Goal: Contribute content: Add original content to the website for others to see

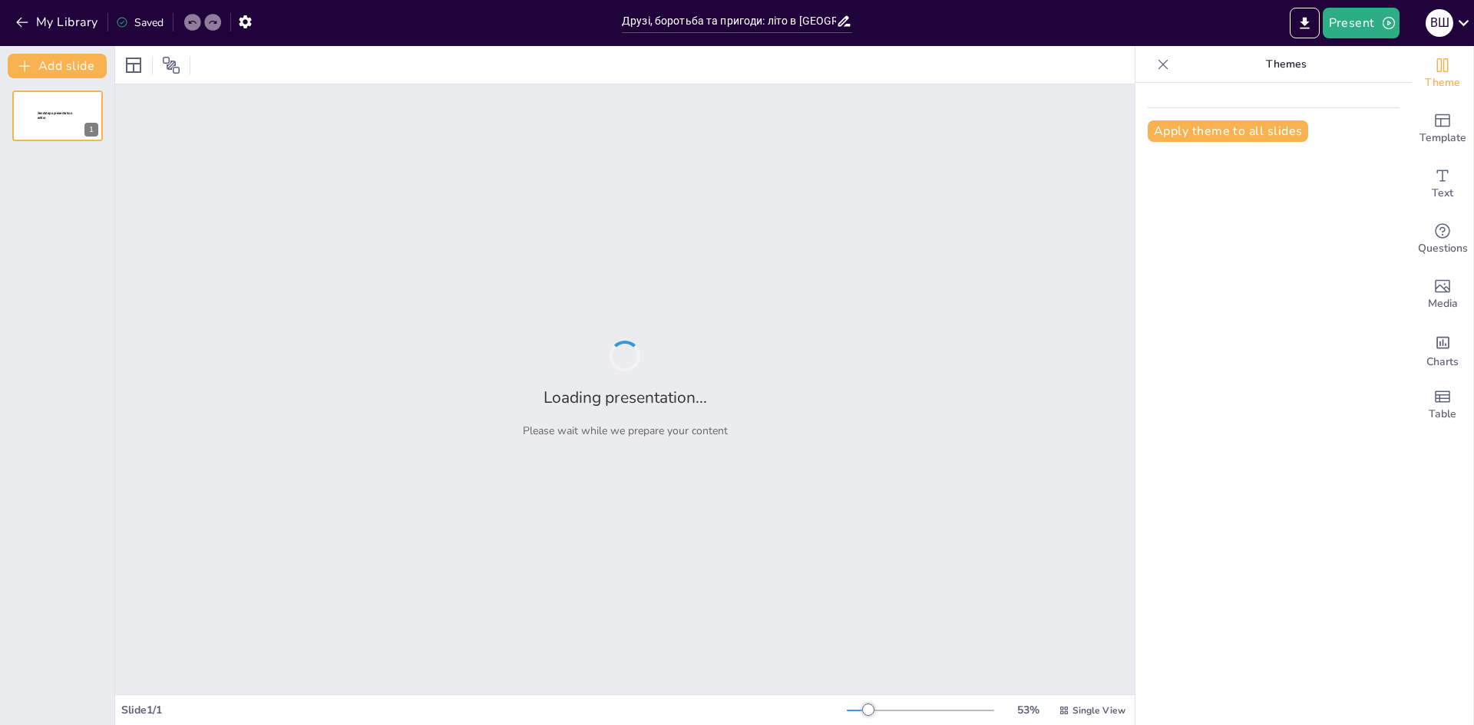
type input "Друзі, боротьба та пригоди: літо в [GEOGRAPHIC_DATA]"
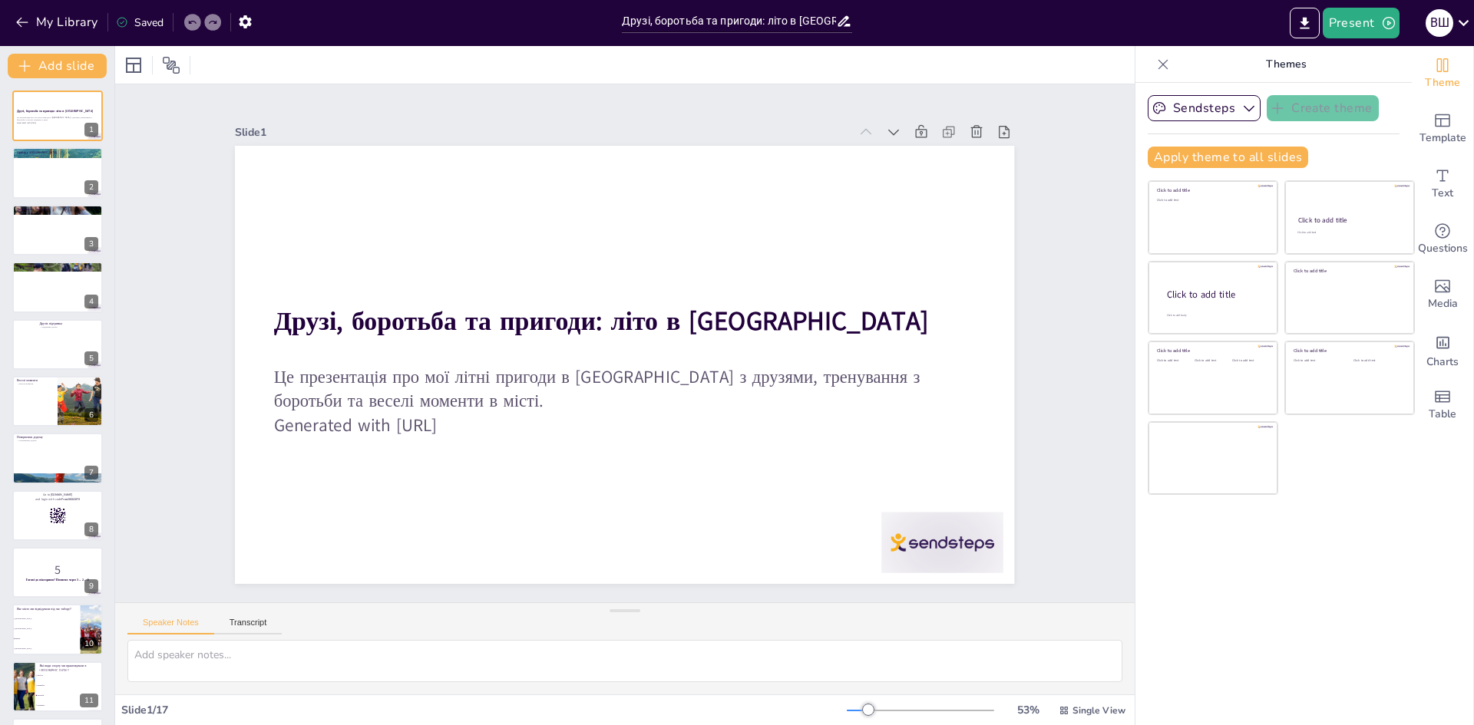
checkbox input "true"
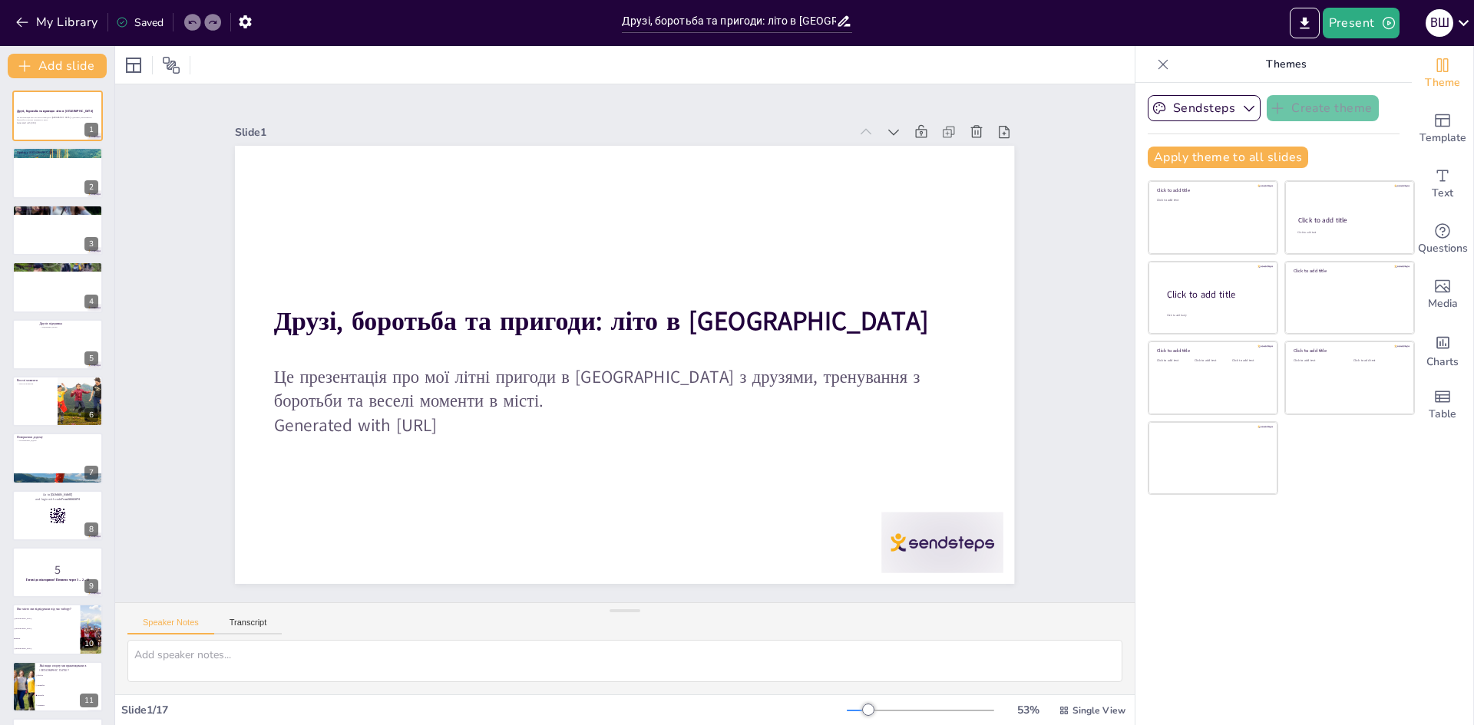
checkbox input "true"
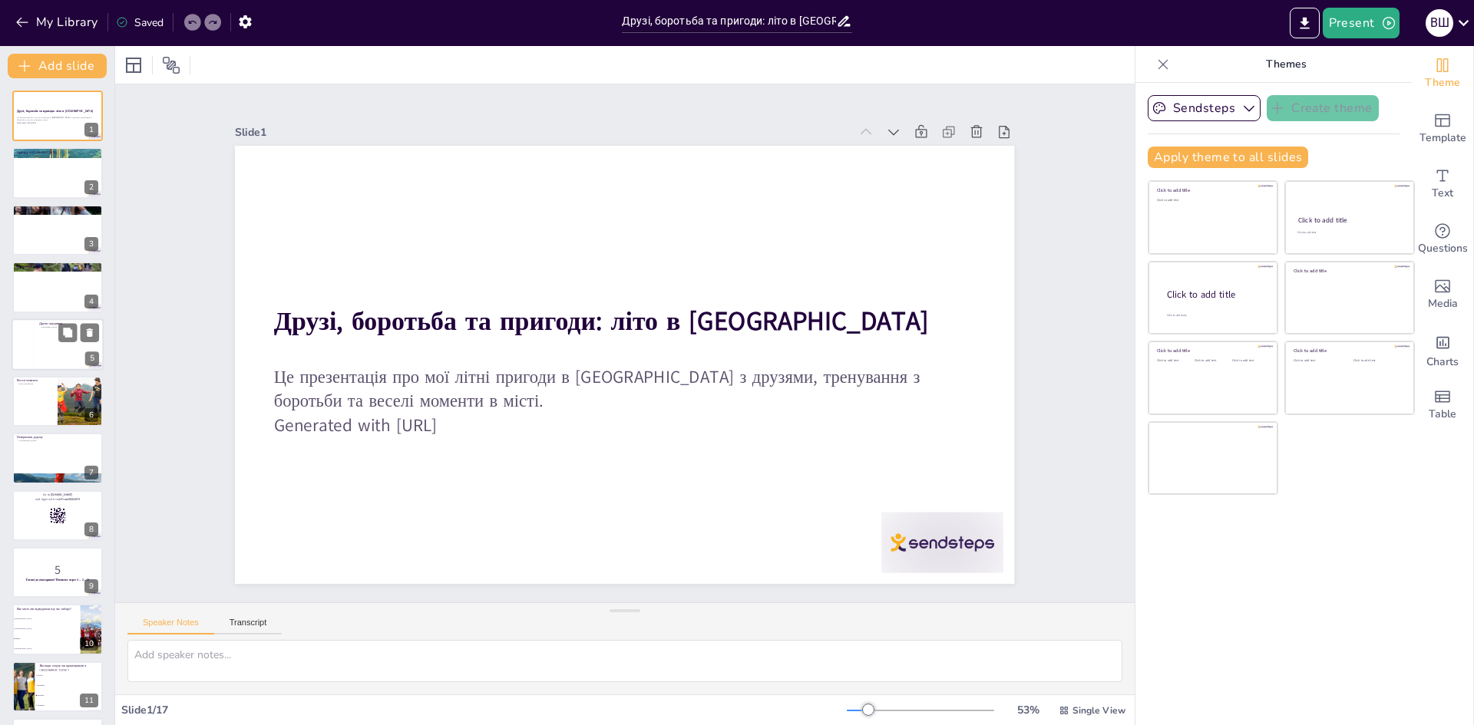
checkbox input "true"
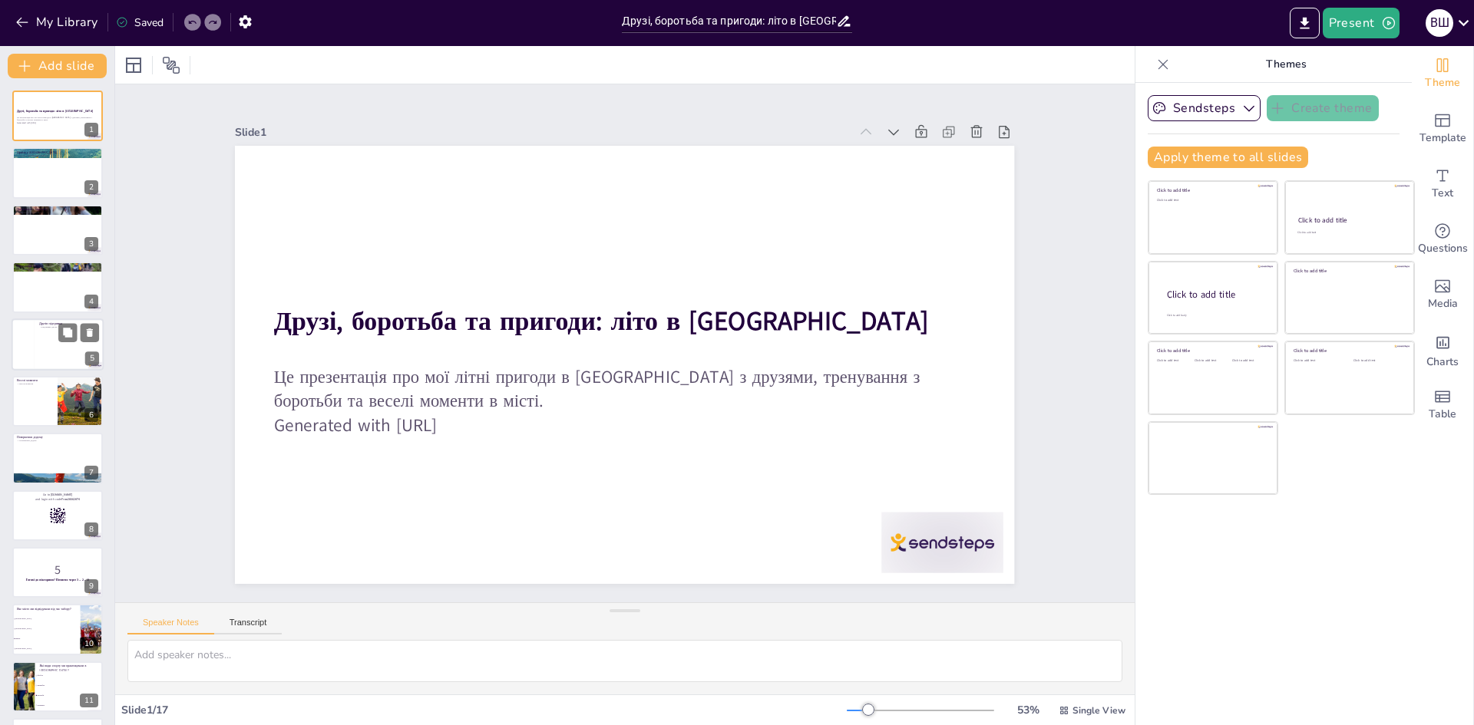
checkbox input "true"
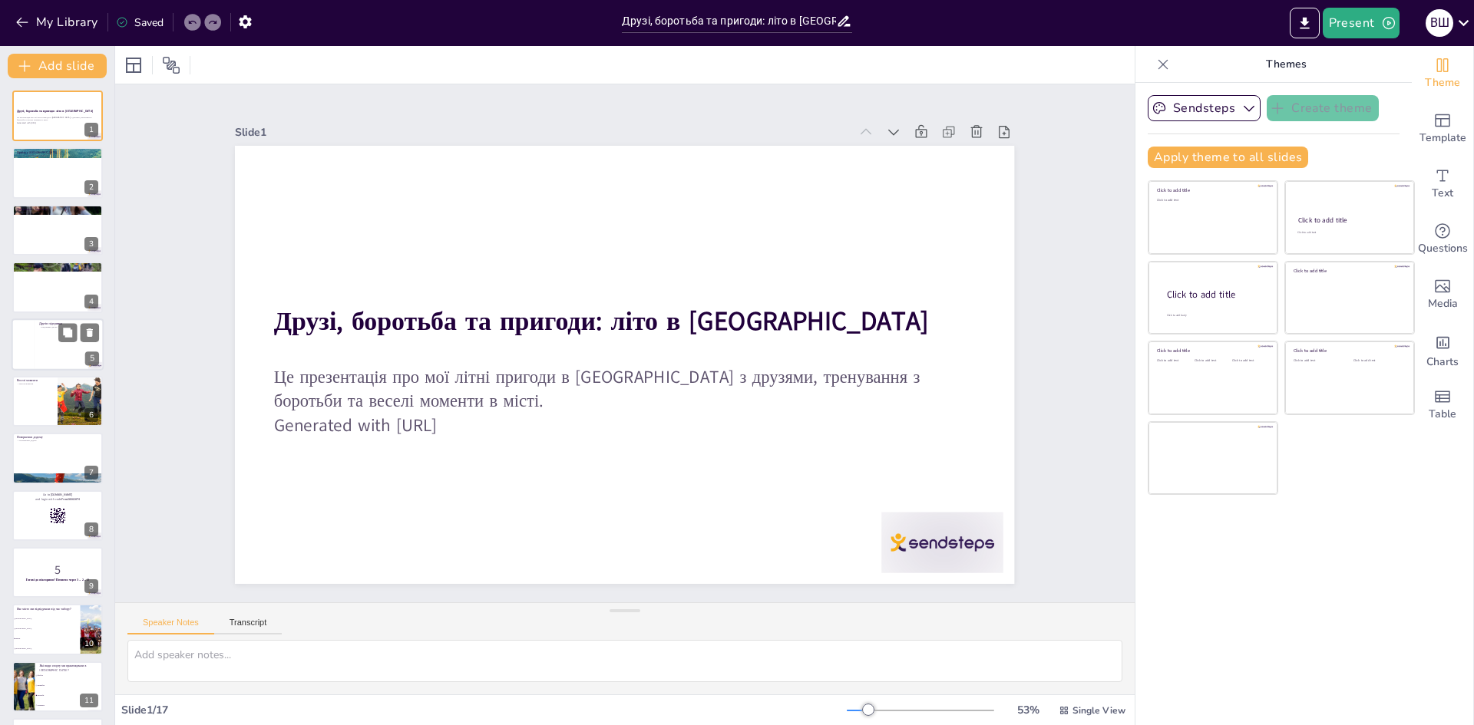
checkbox input "true"
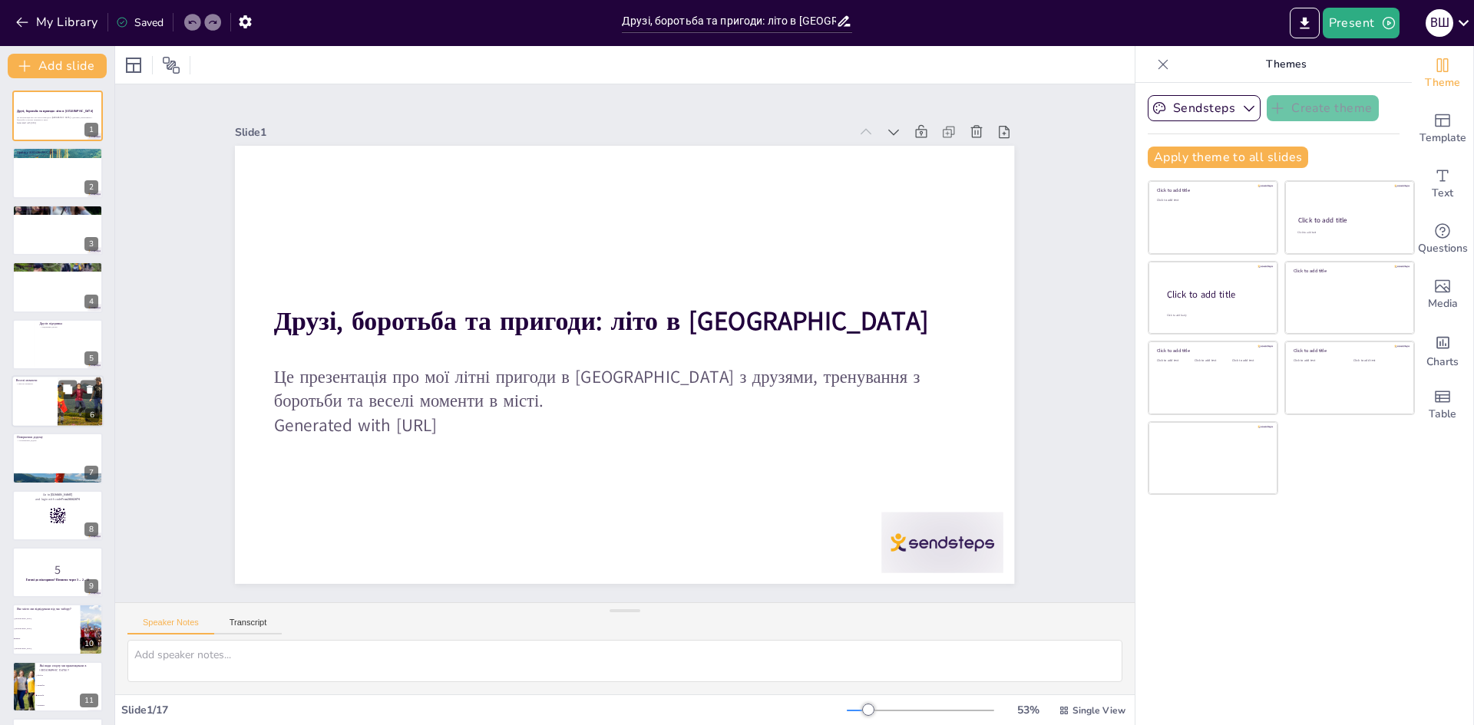
checkbox input "true"
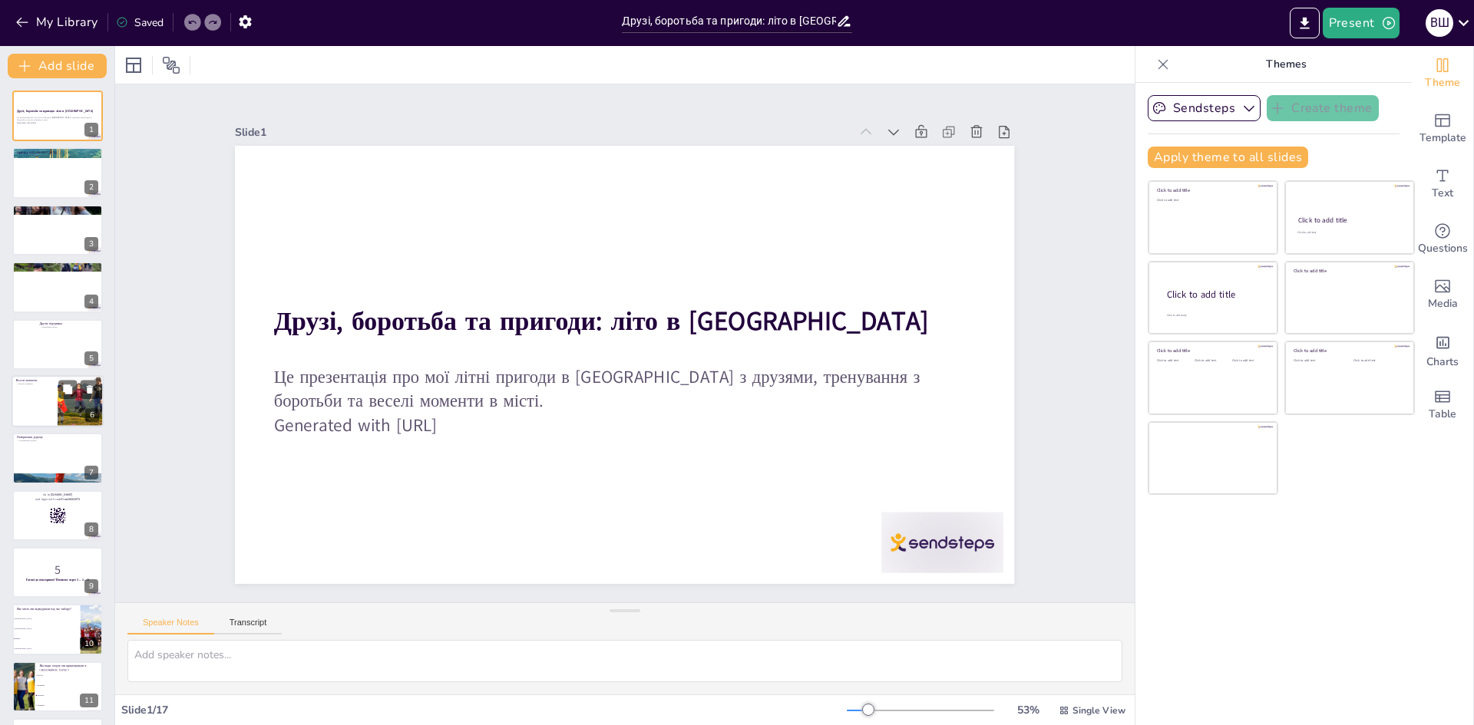
checkbox input "true"
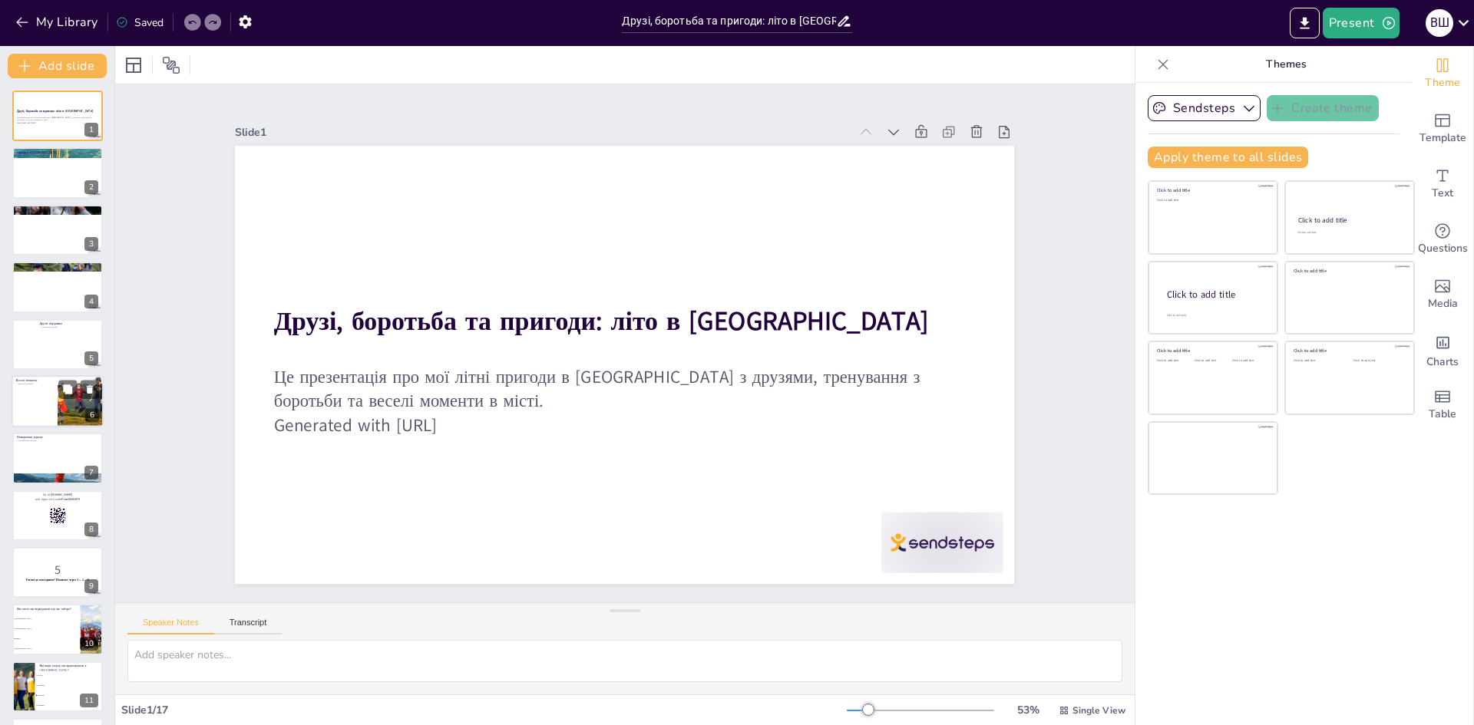
click at [45, 407] on div at bounding box center [58, 401] width 92 height 52
checkbox input "true"
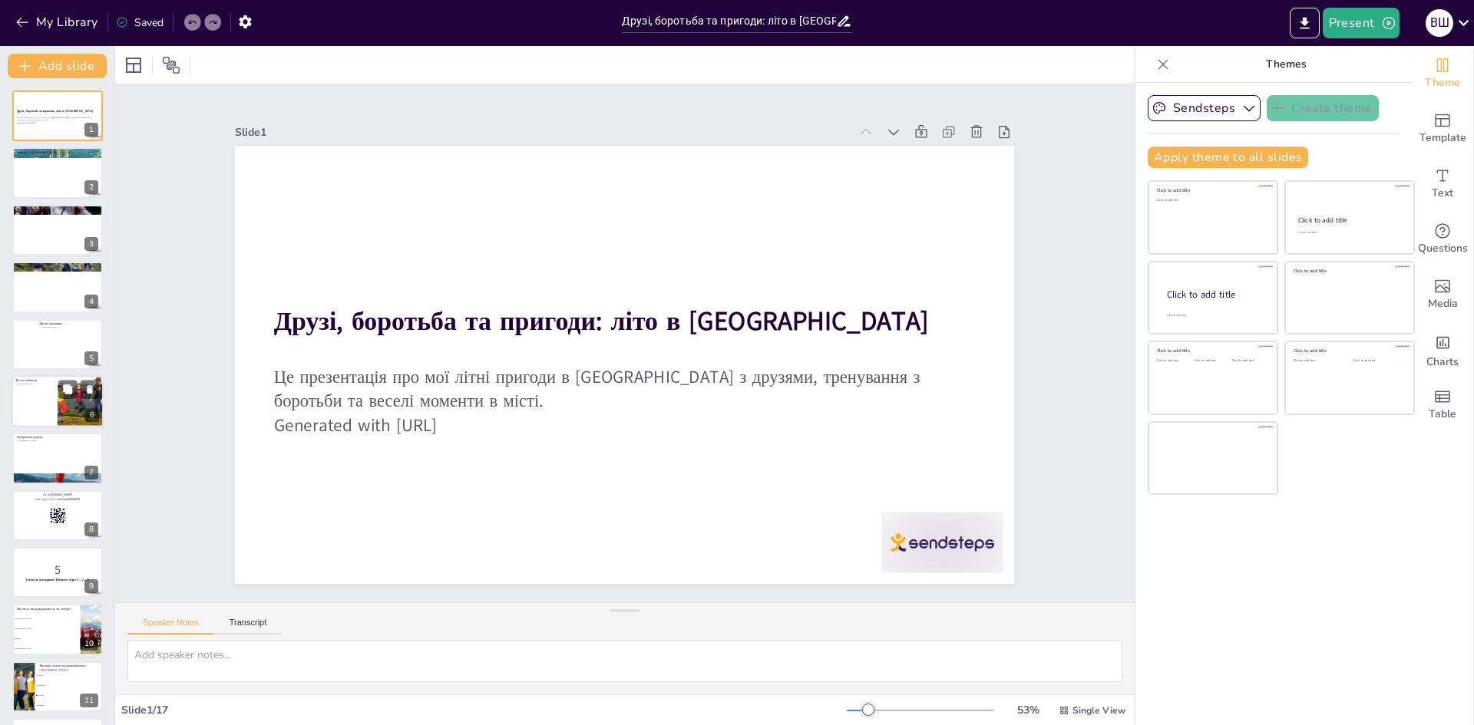
checkbox input "true"
type textarea "Веселі моменти стали основною частиною нашого літа. Це були не лише тренування,…"
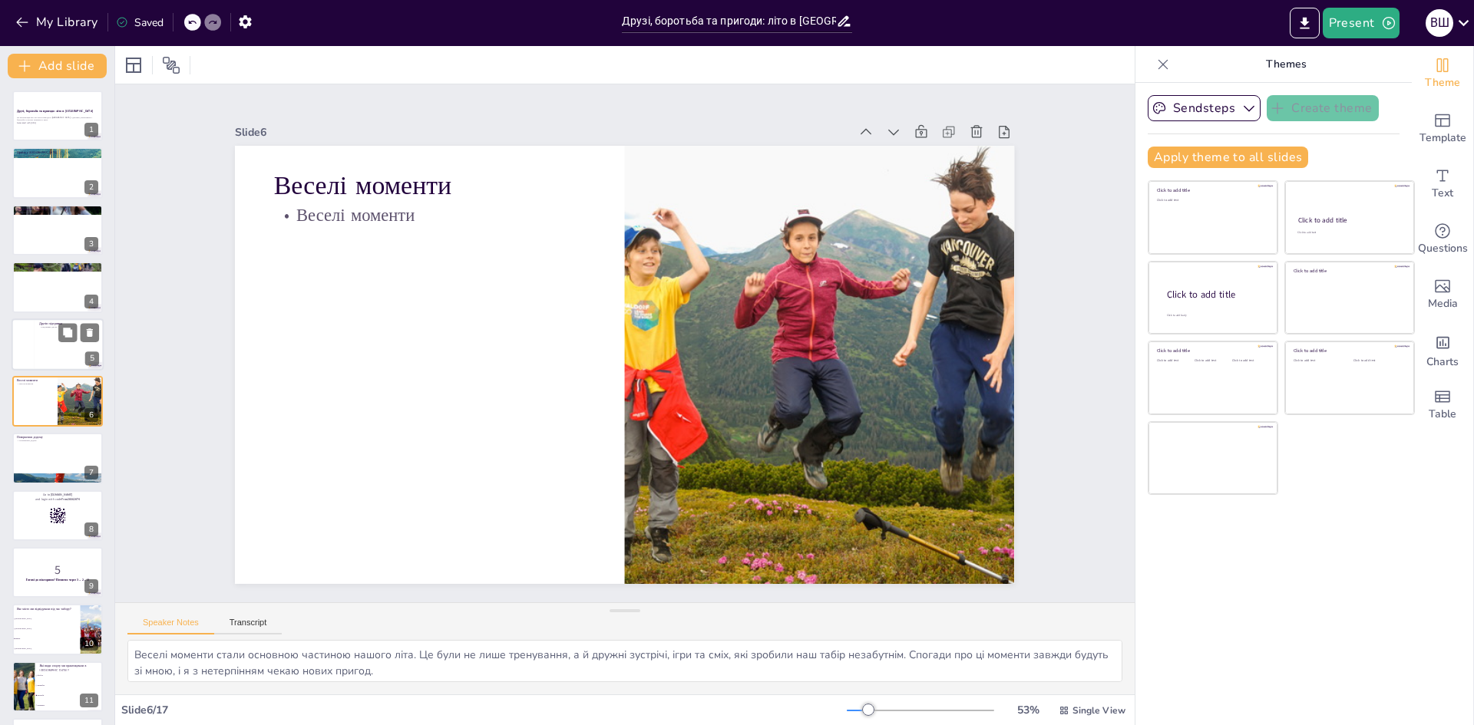
checkbox input "true"
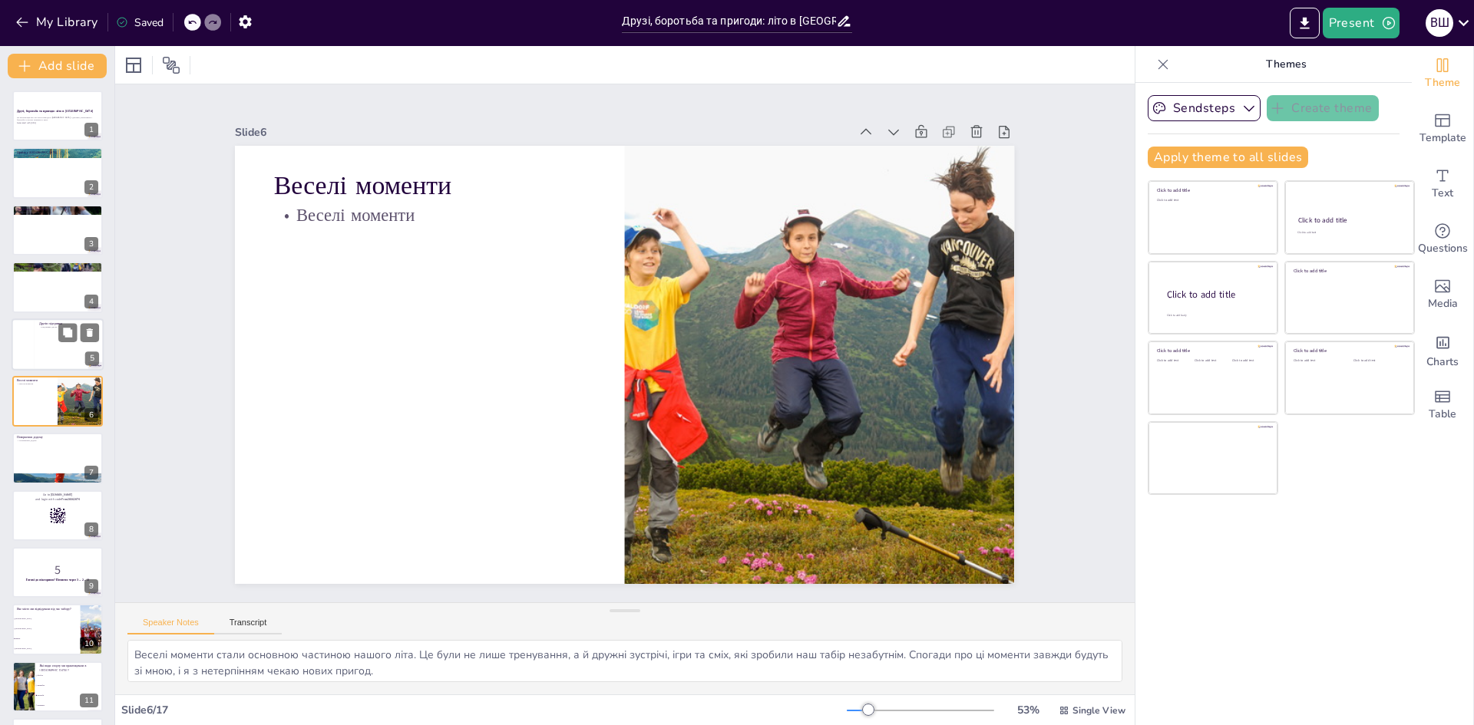
checkbox input "true"
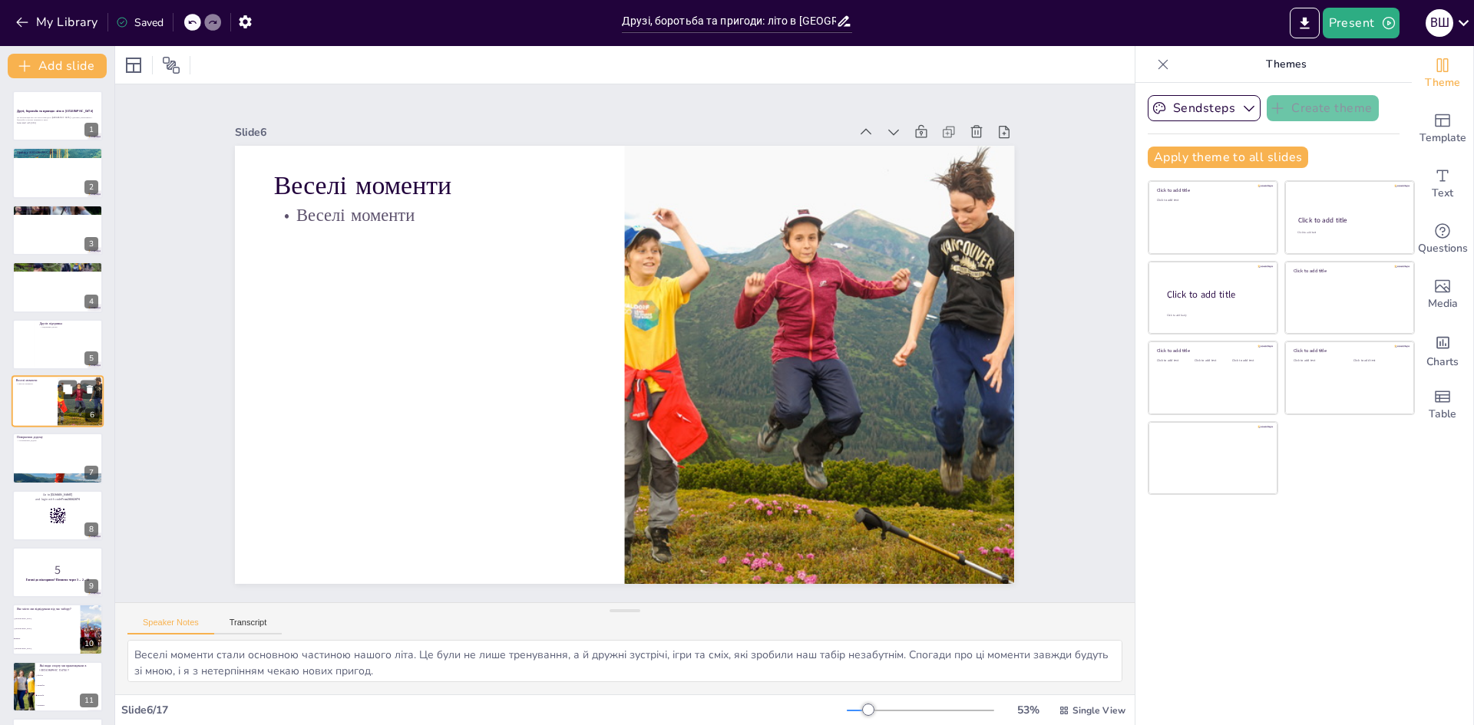
checkbox input "true"
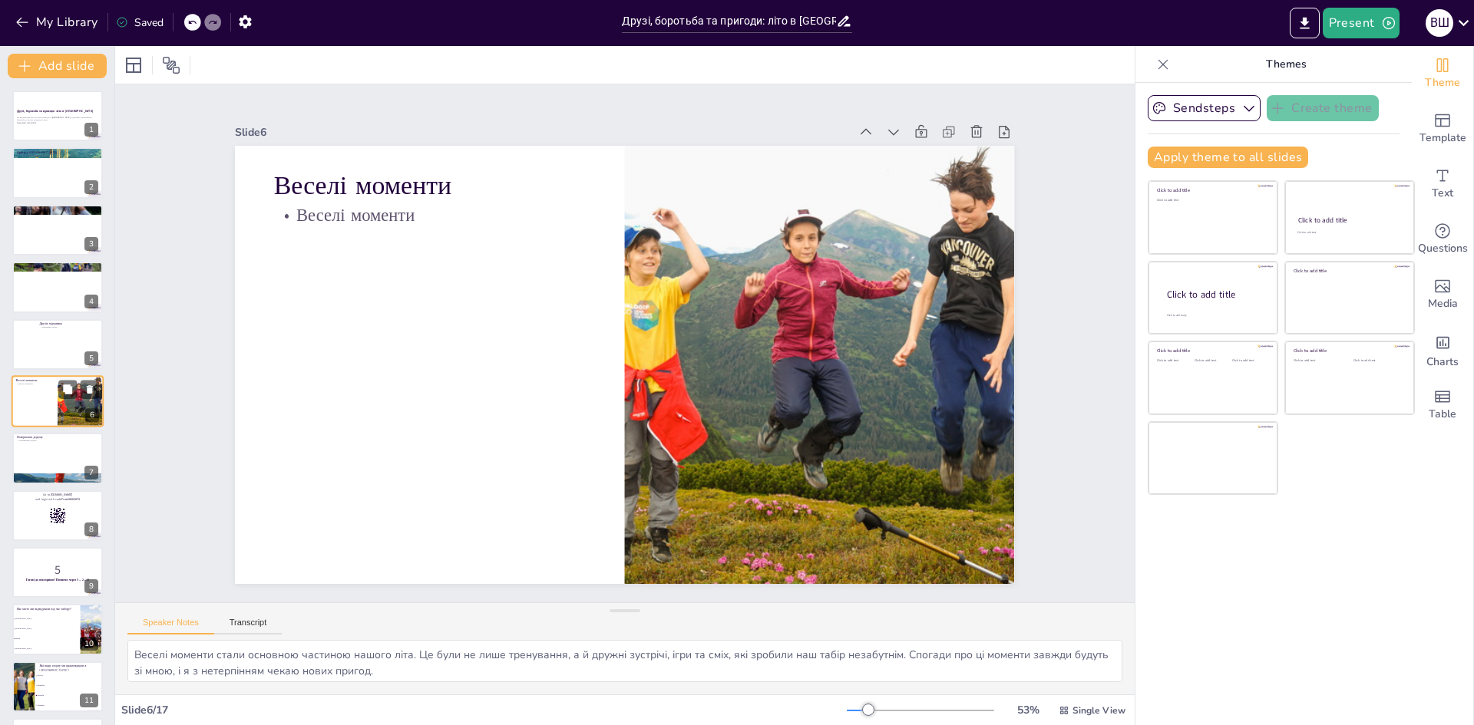
checkbox input "true"
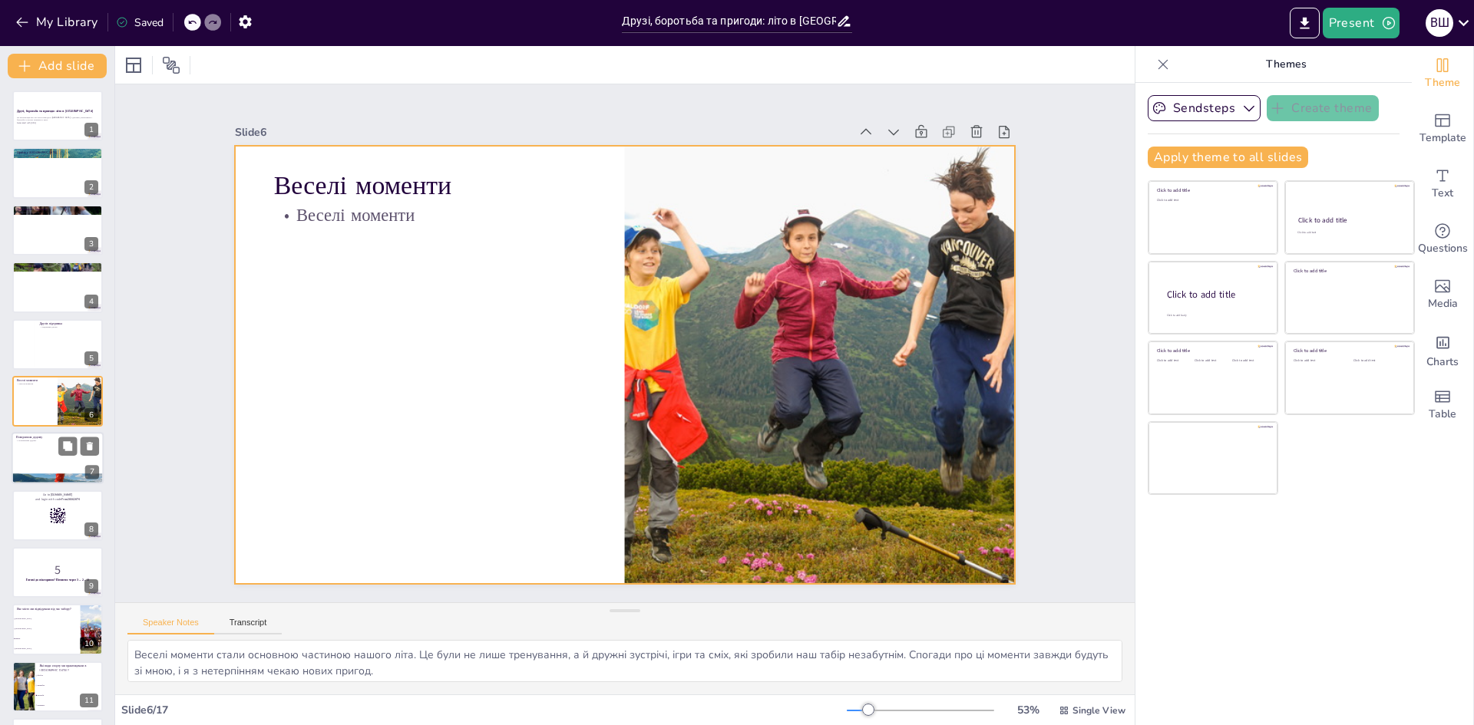
checkbox input "true"
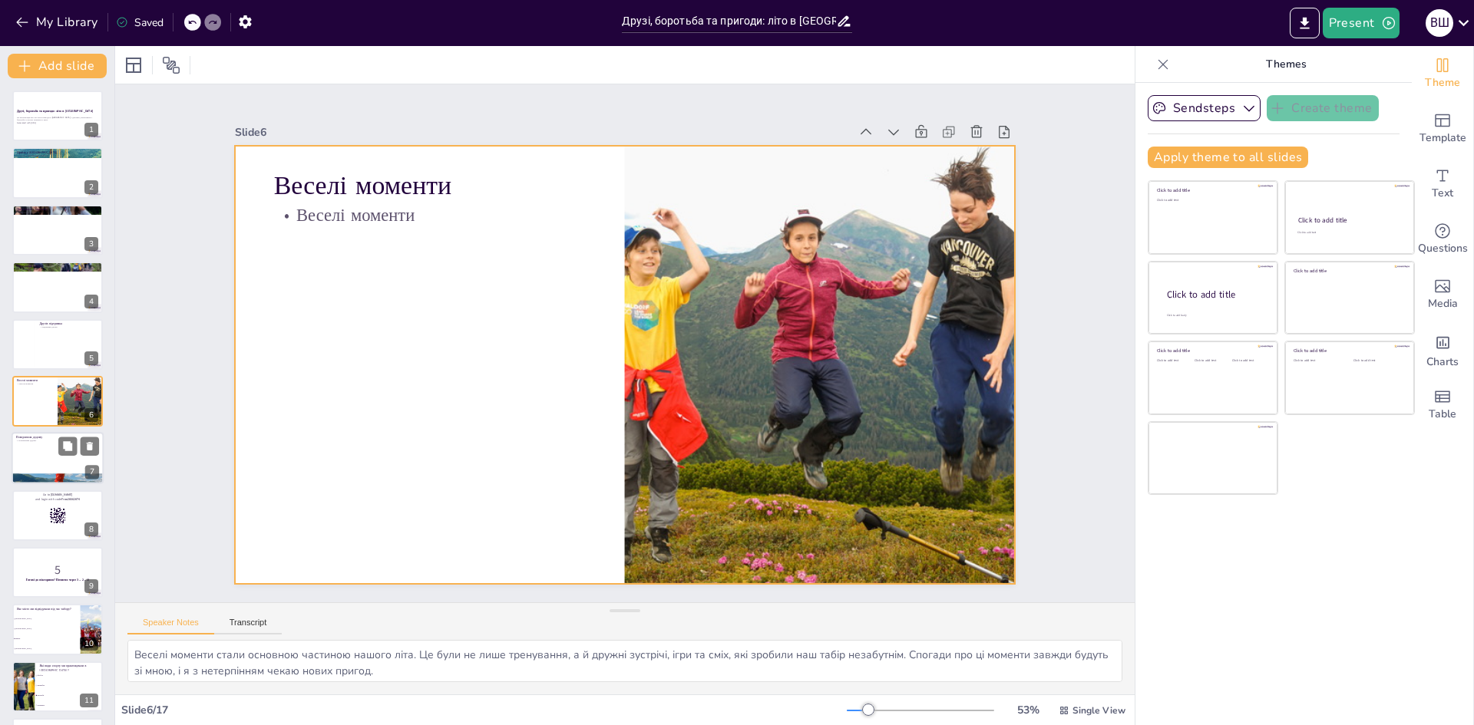
checkbox input "true"
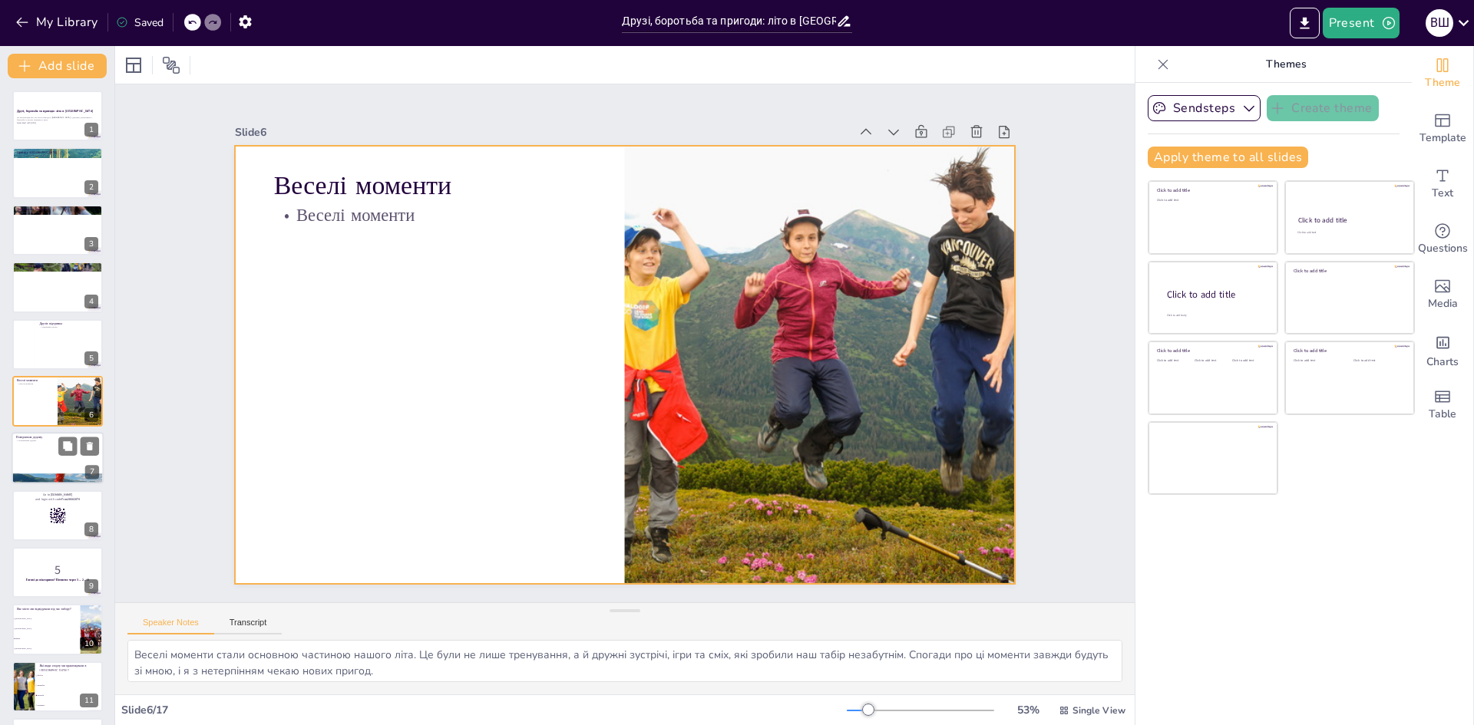
checkbox input "true"
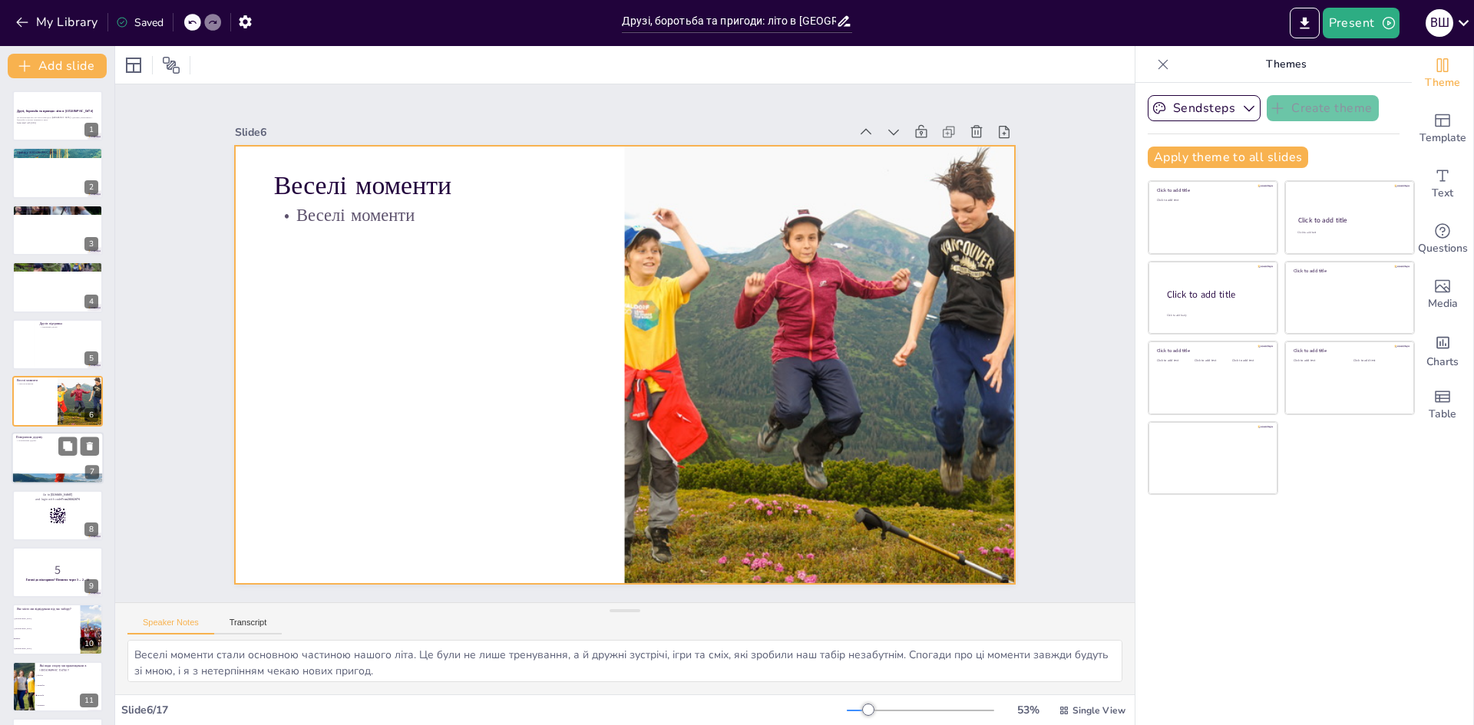
checkbox input "true"
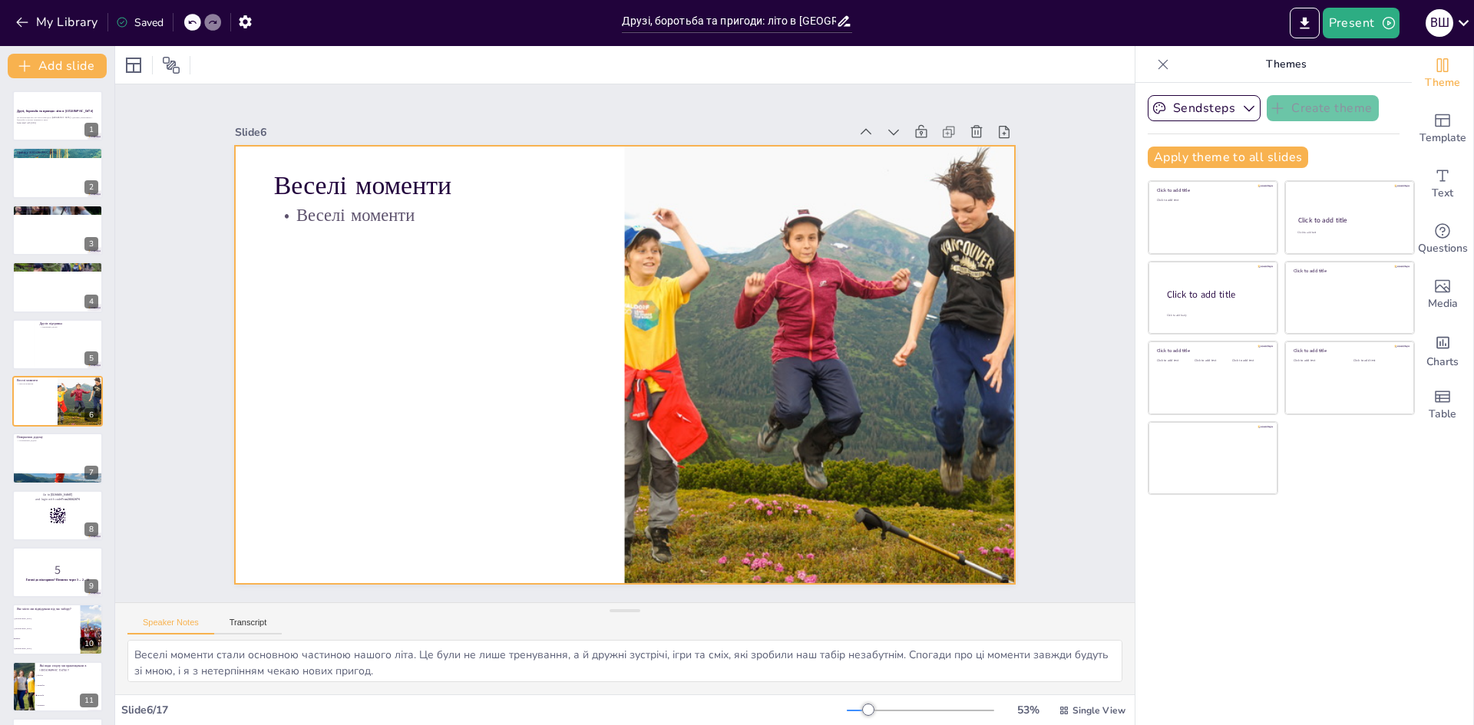
checkbox input "true"
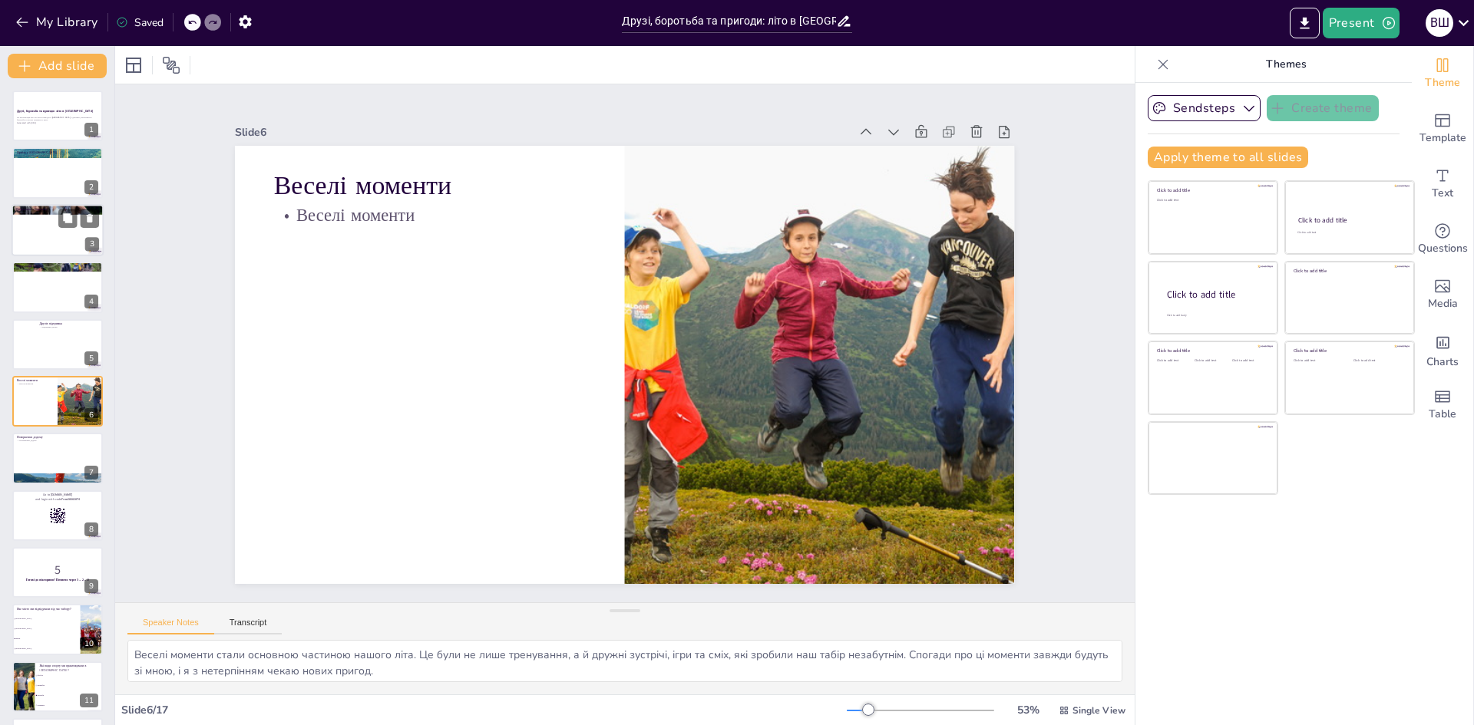
checkbox input "true"
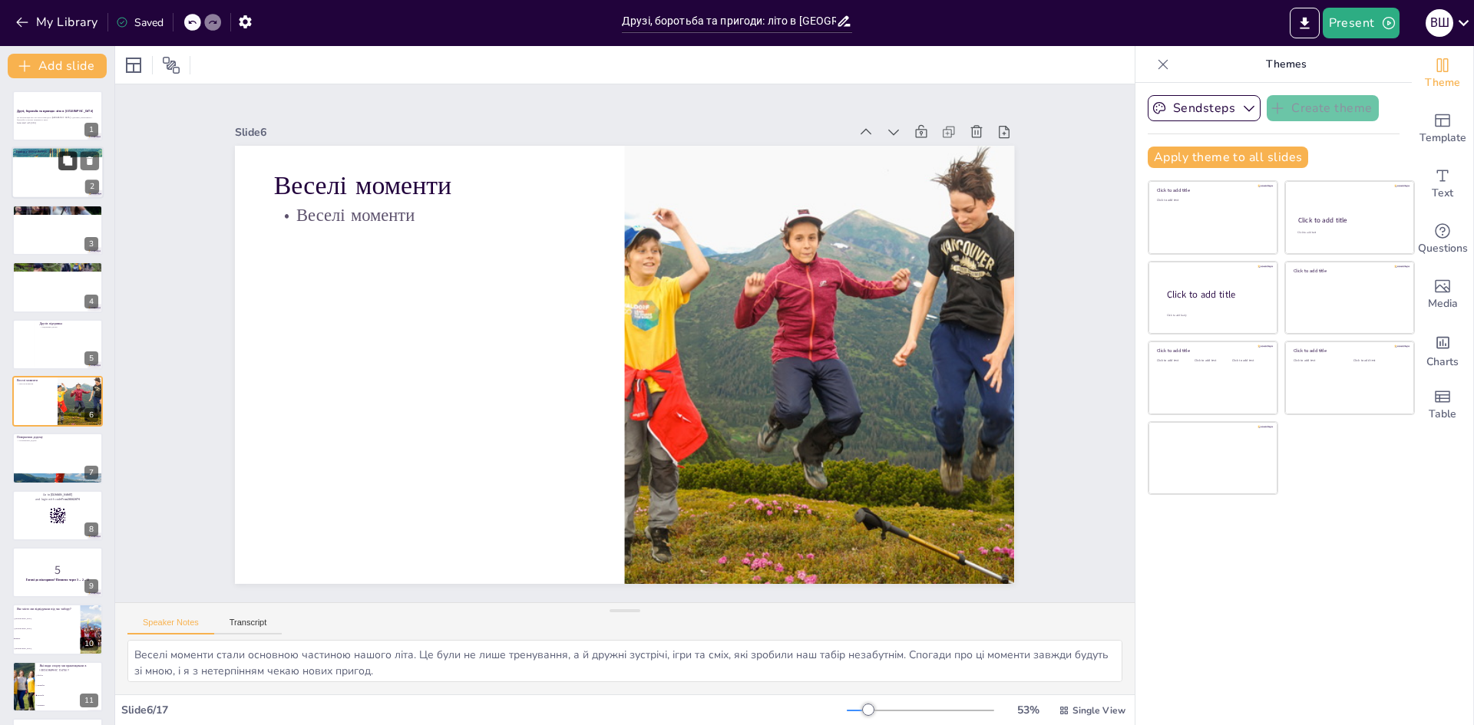
checkbox input "true"
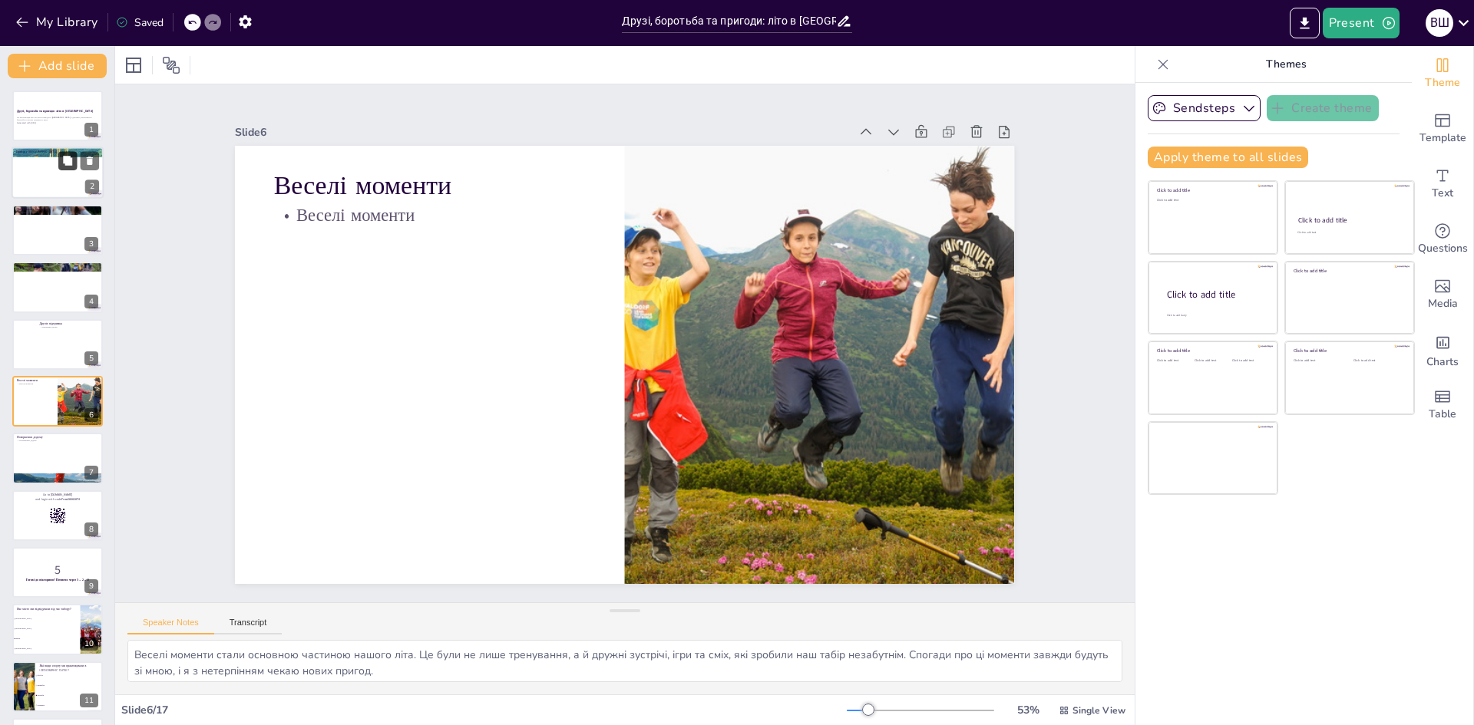
checkbox input "true"
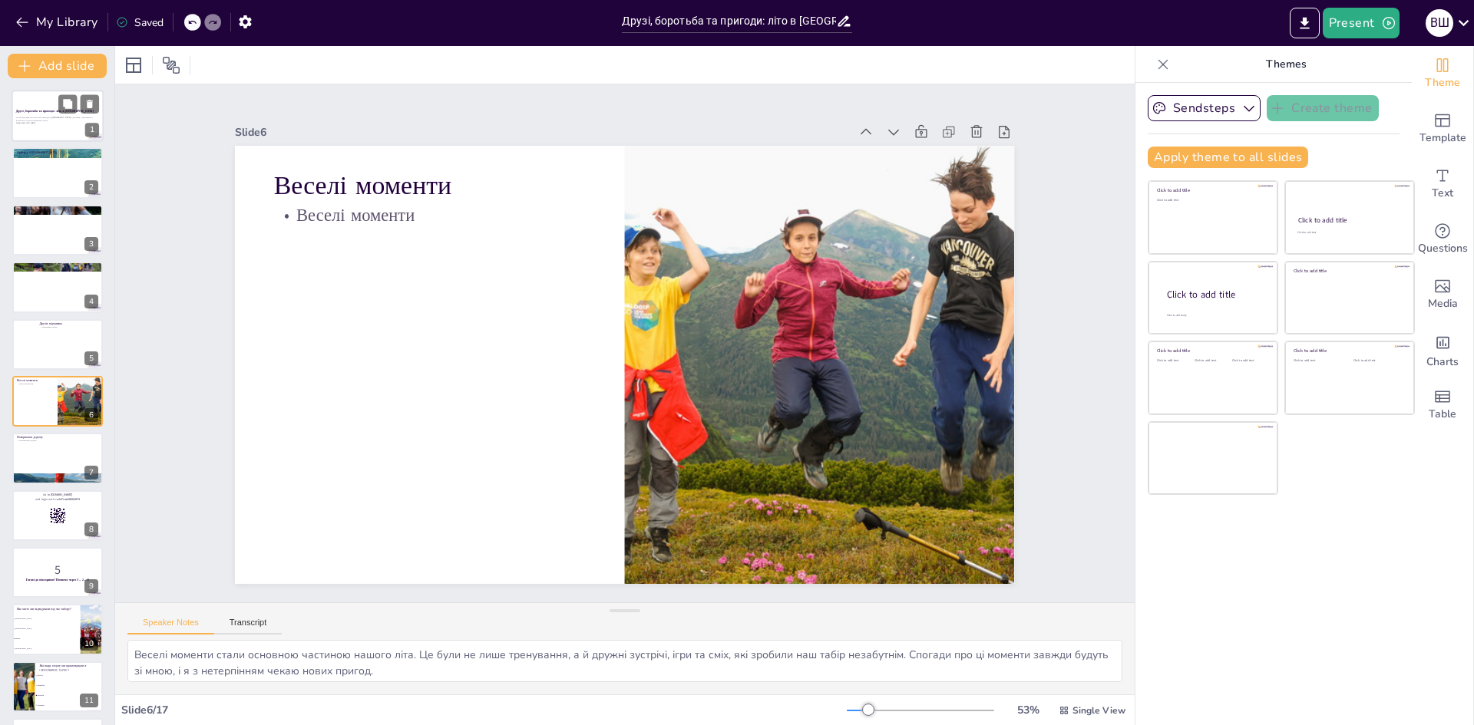
checkbox input "true"
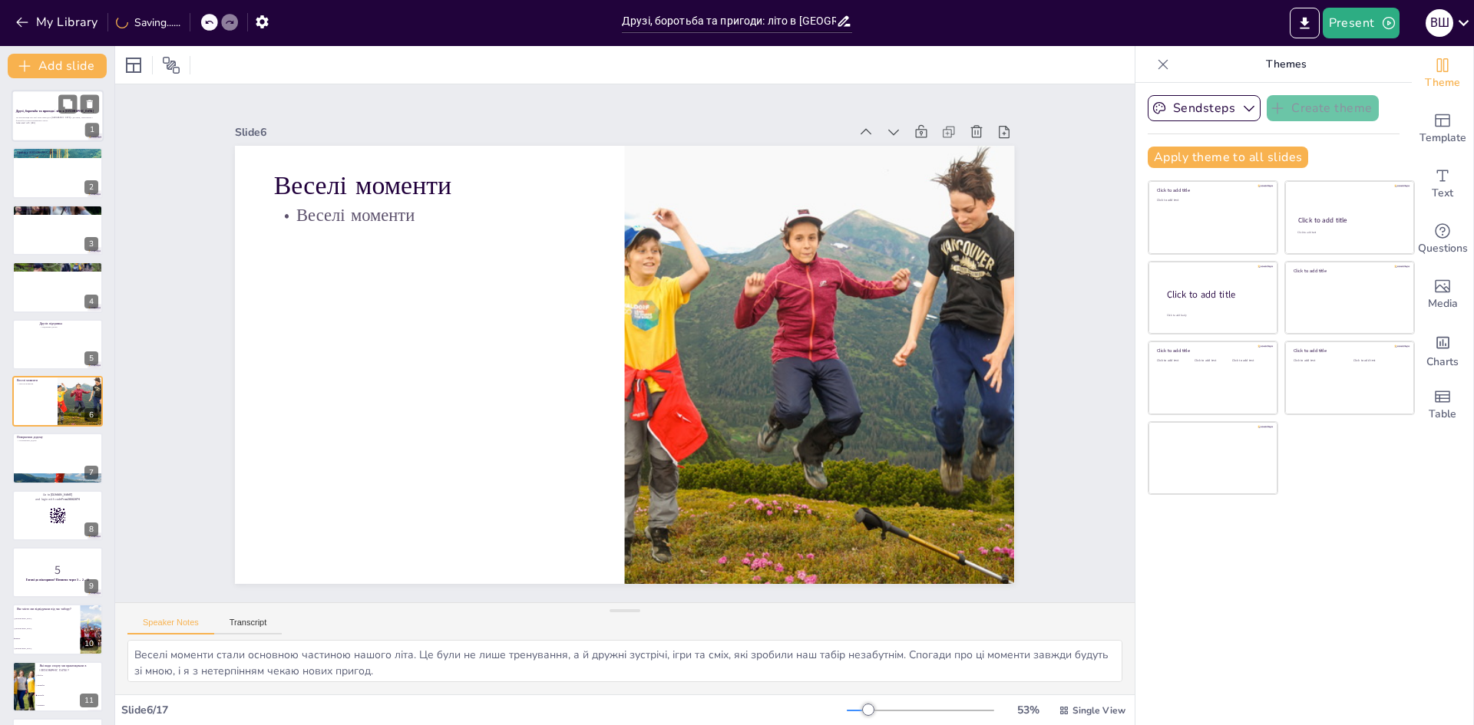
click at [55, 127] on div at bounding box center [58, 116] width 92 height 52
checkbox input "true"
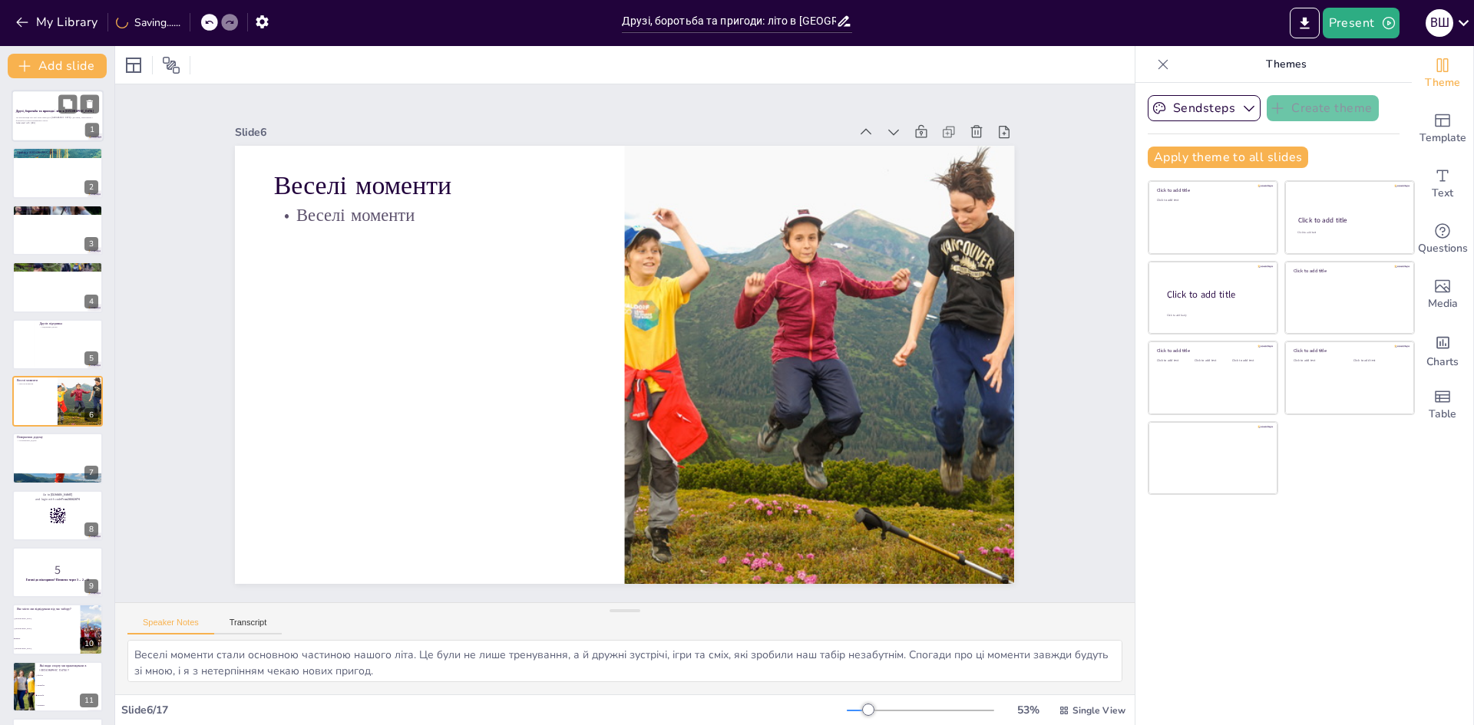
checkbox input "true"
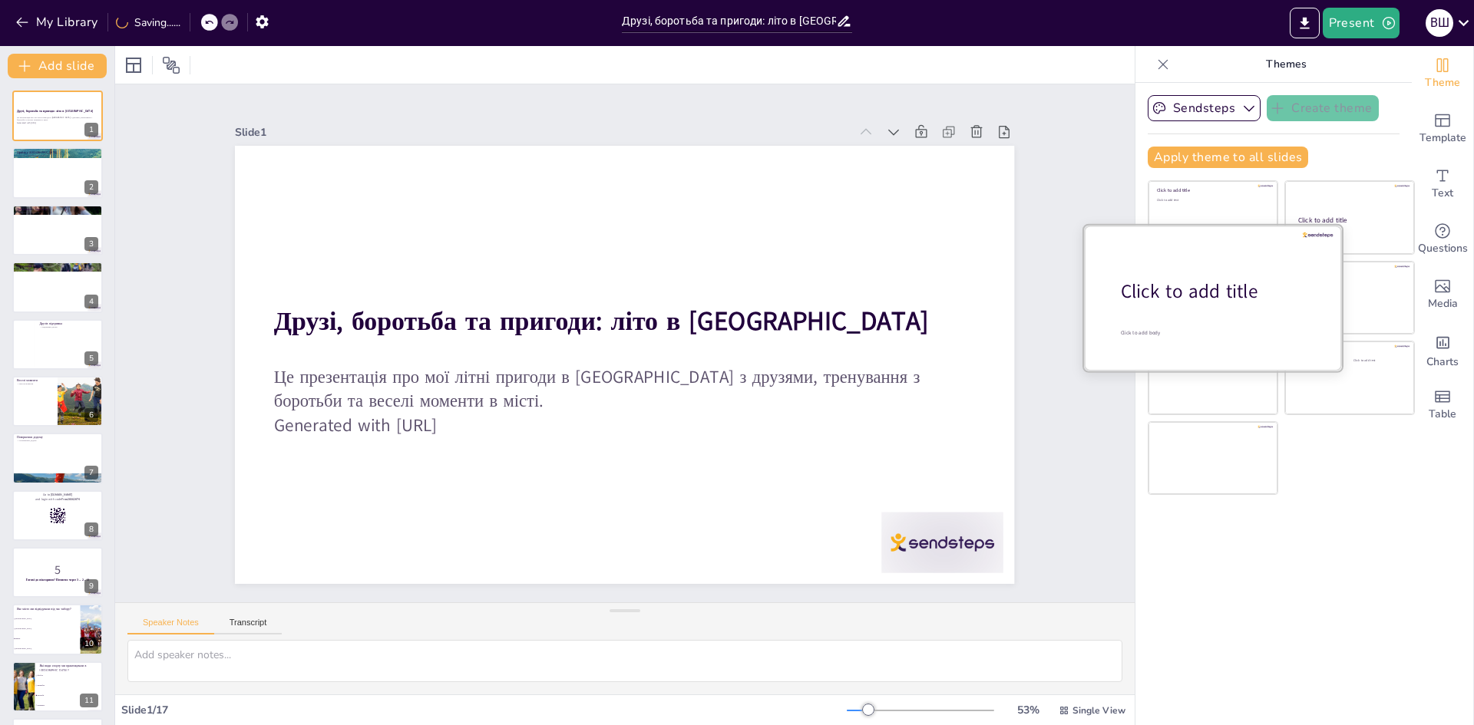
checkbox input "true"
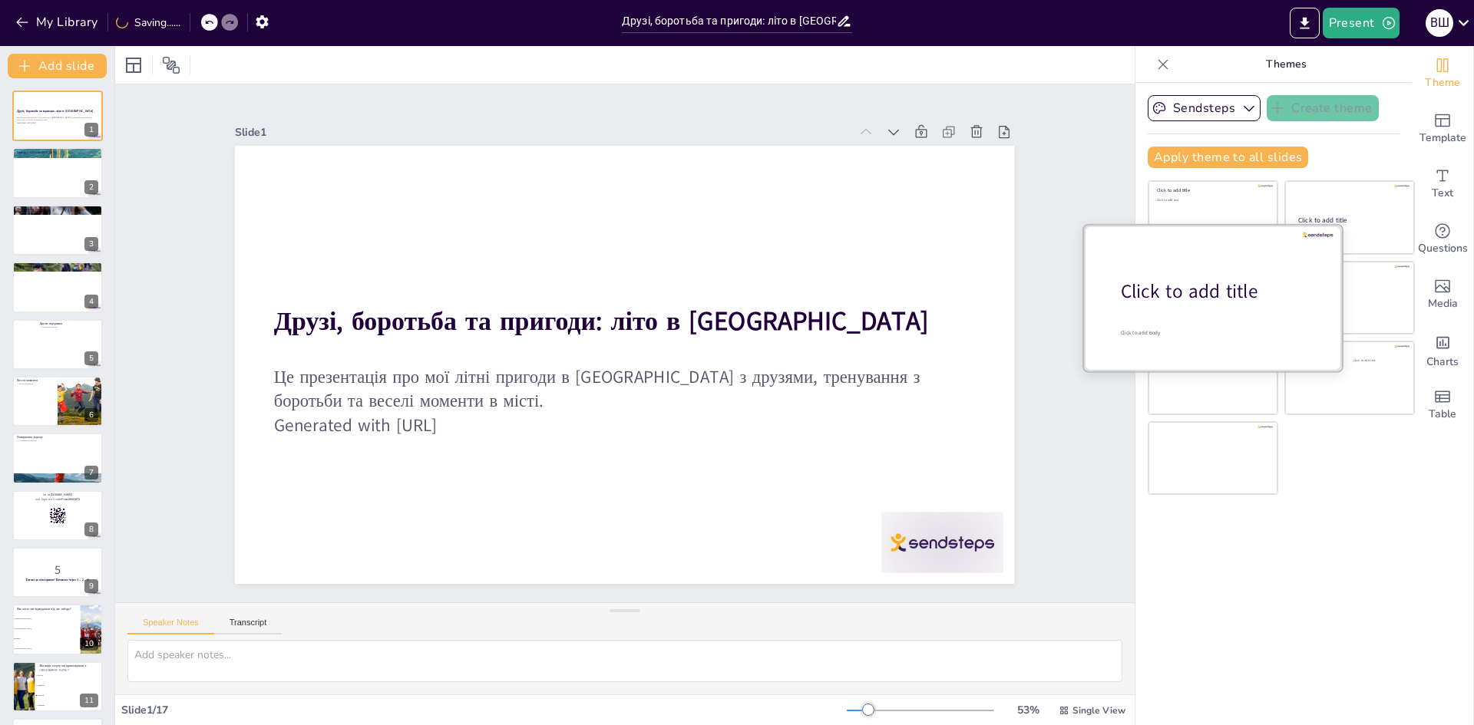
checkbox input "true"
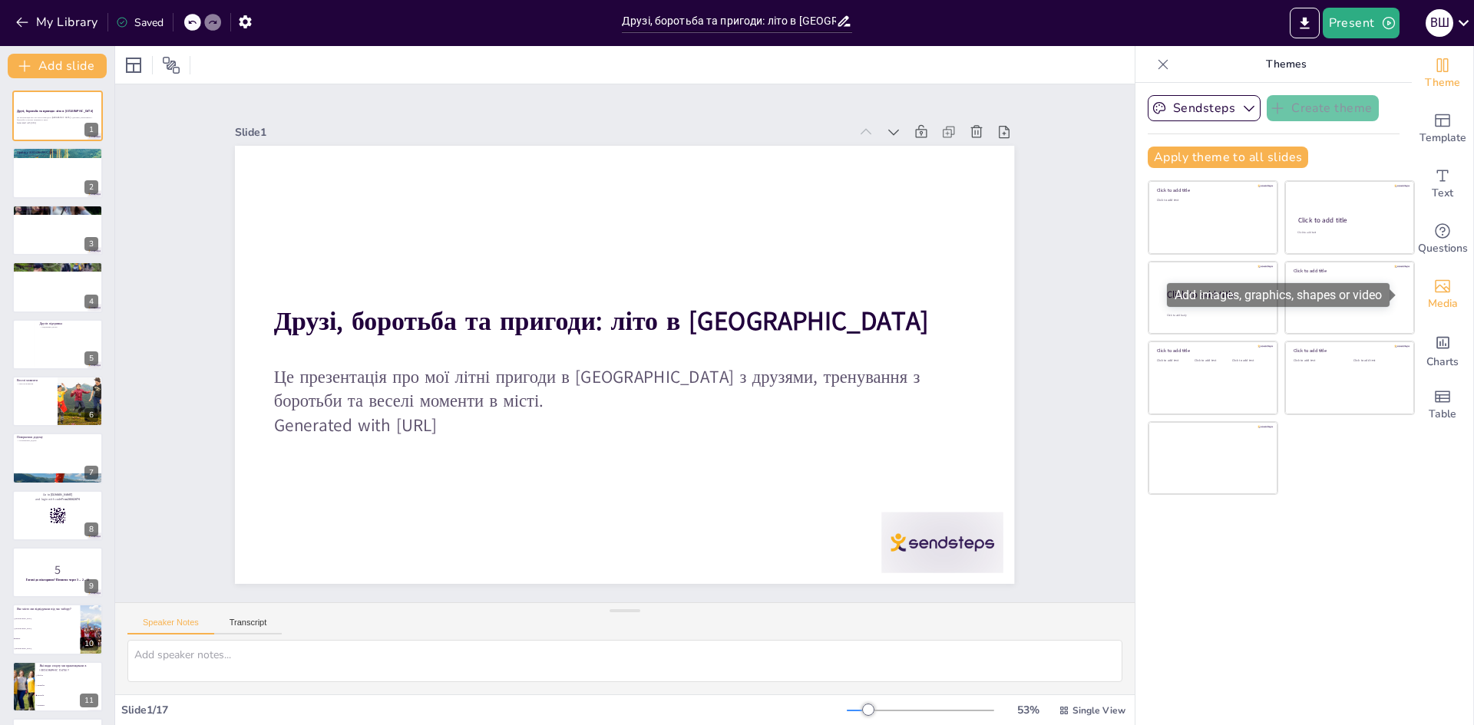
click at [1441, 305] on span "Media" at bounding box center [1443, 303] width 30 height 17
checkbox input "true"
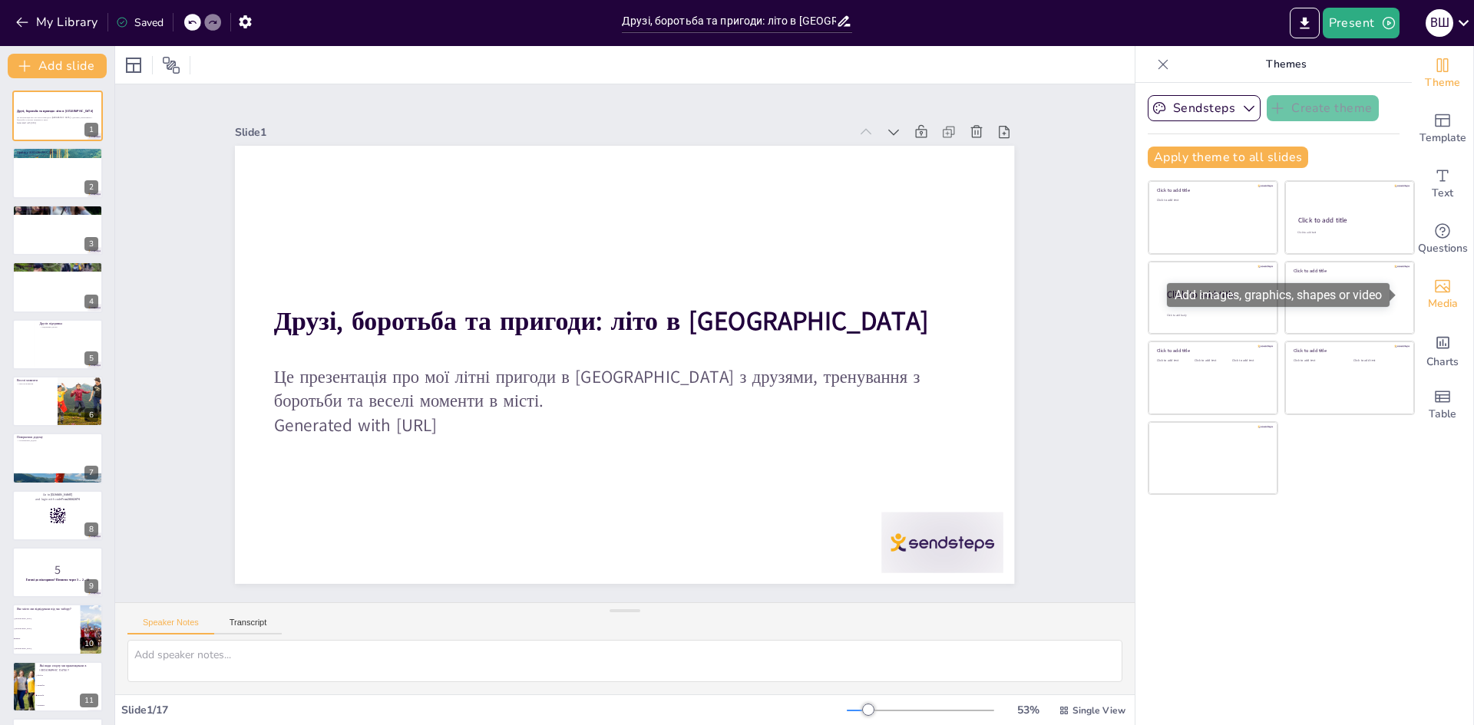
checkbox input "true"
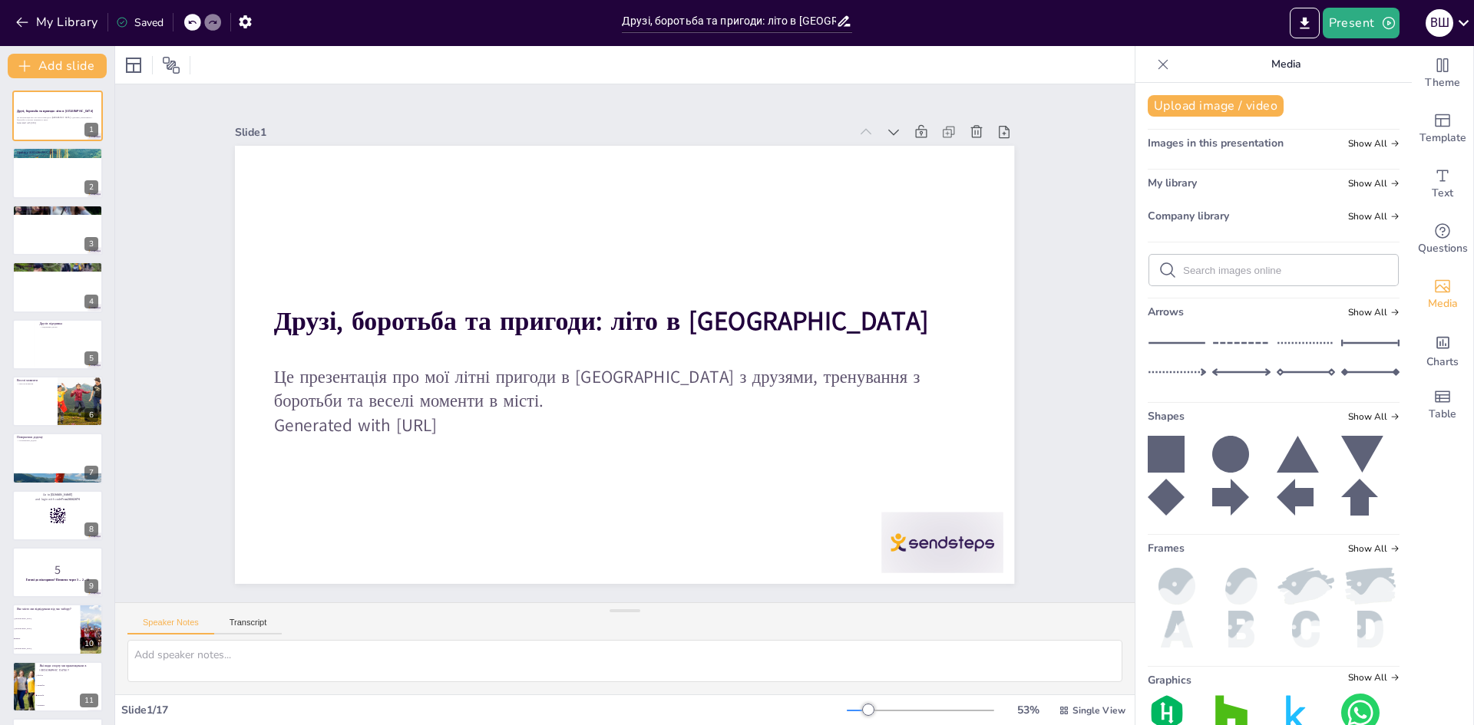
click at [1256, 276] on form at bounding box center [1286, 270] width 206 height 15
click at [1246, 279] on div at bounding box center [1273, 270] width 249 height 31
click at [1216, 269] on input "text" at bounding box center [1286, 271] width 206 height 12
checkbox input "true"
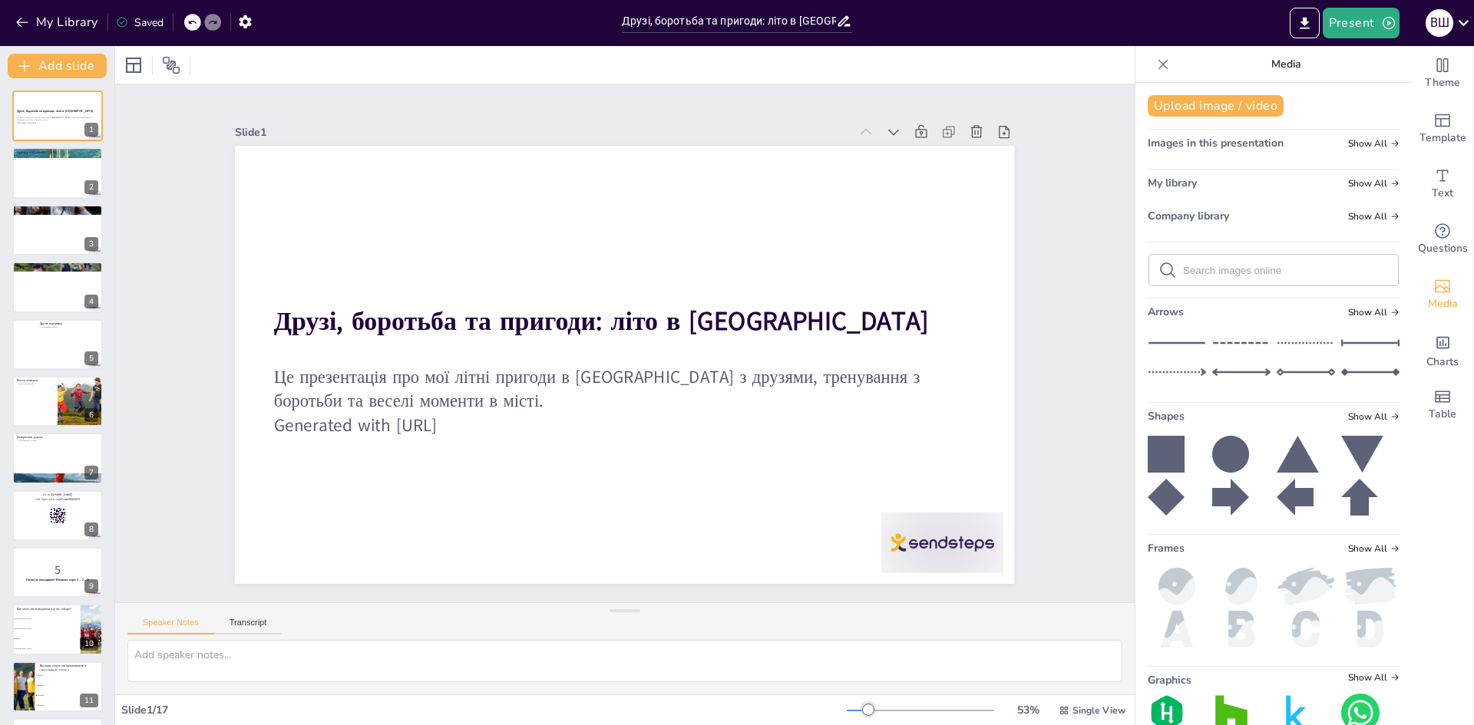
checkbox input "true"
type input "Wr"
checkbox input "true"
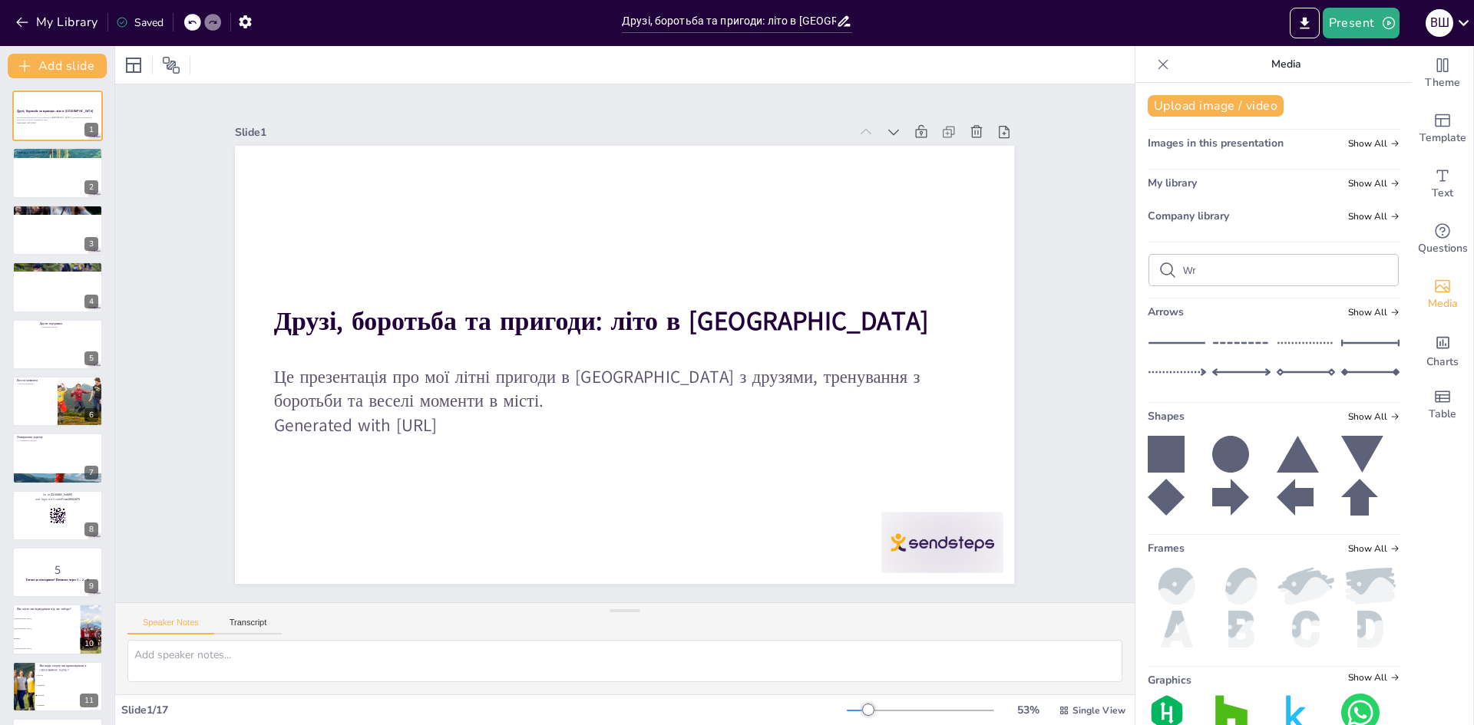
checkbox input "true"
type input "Wre"
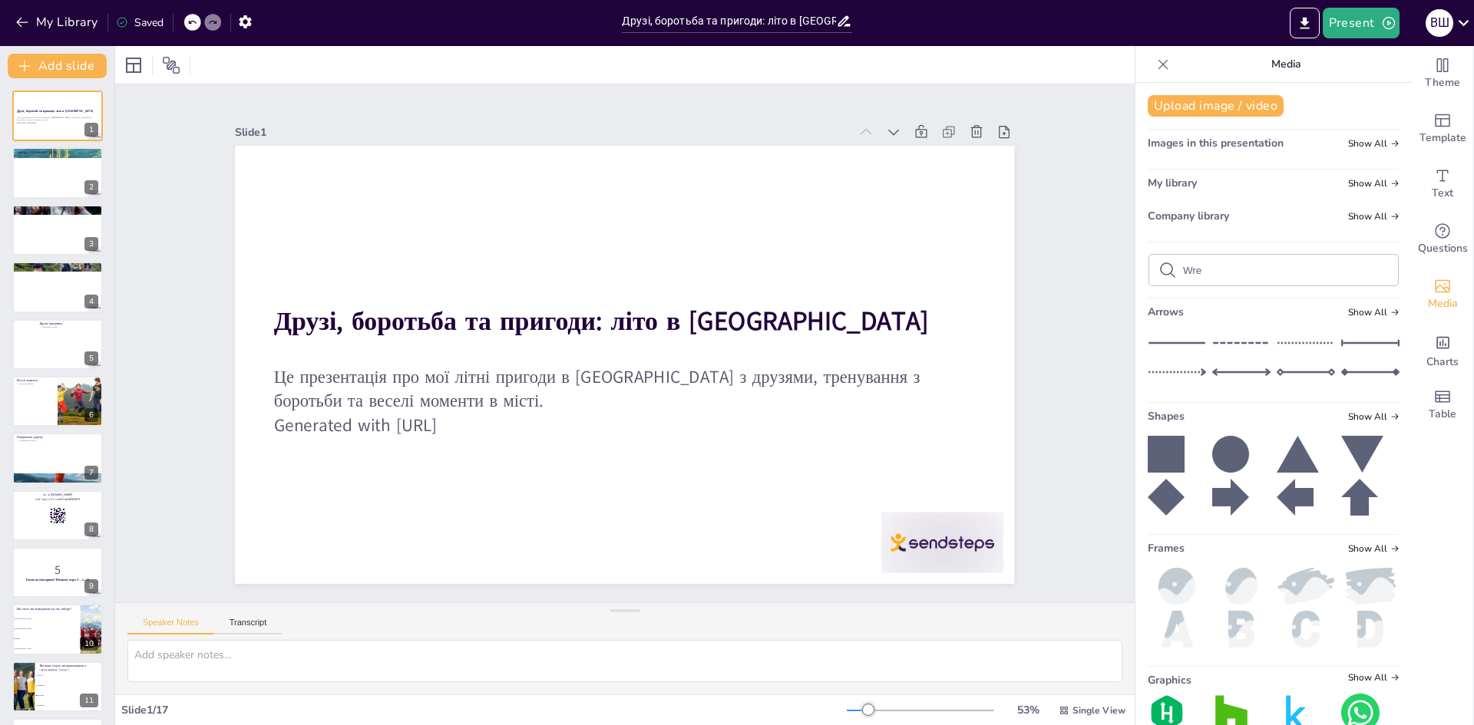
checkbox input "true"
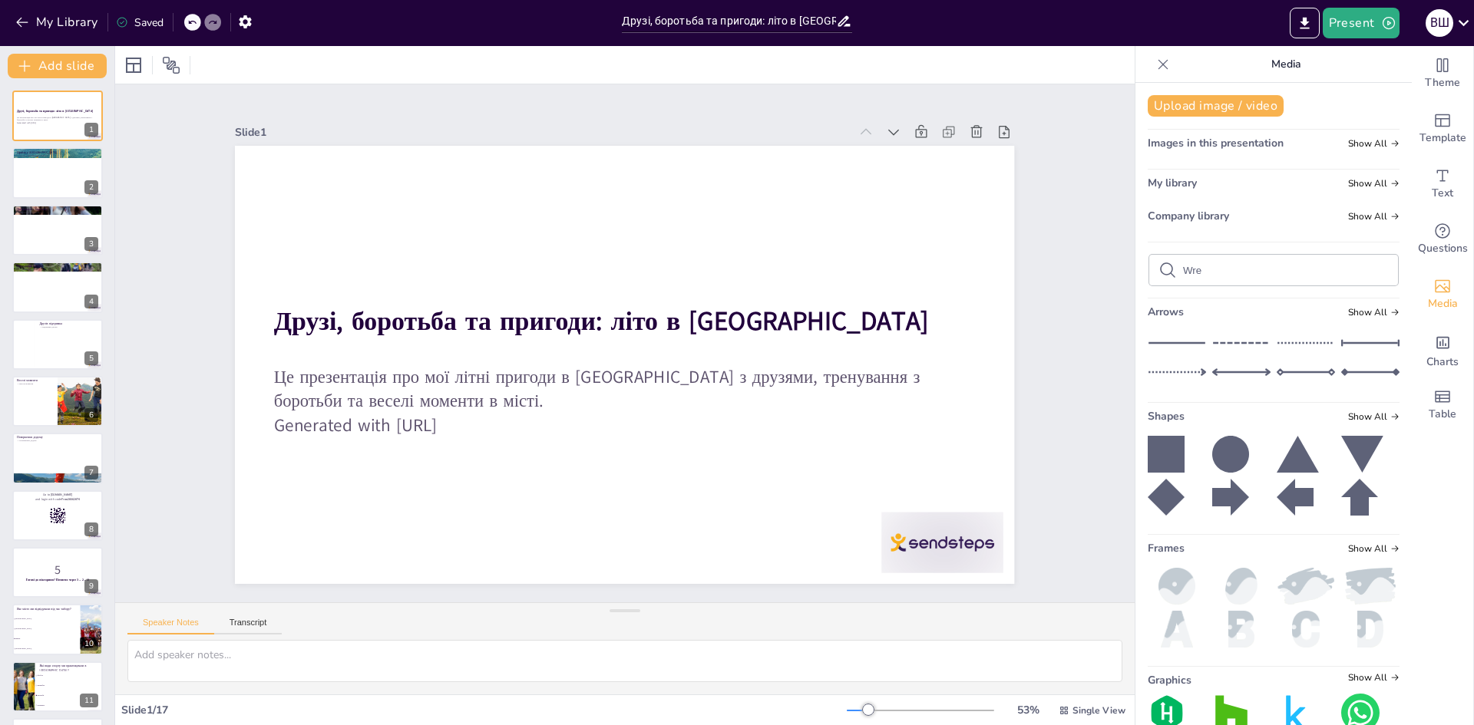
type input "Wres"
checkbox input "true"
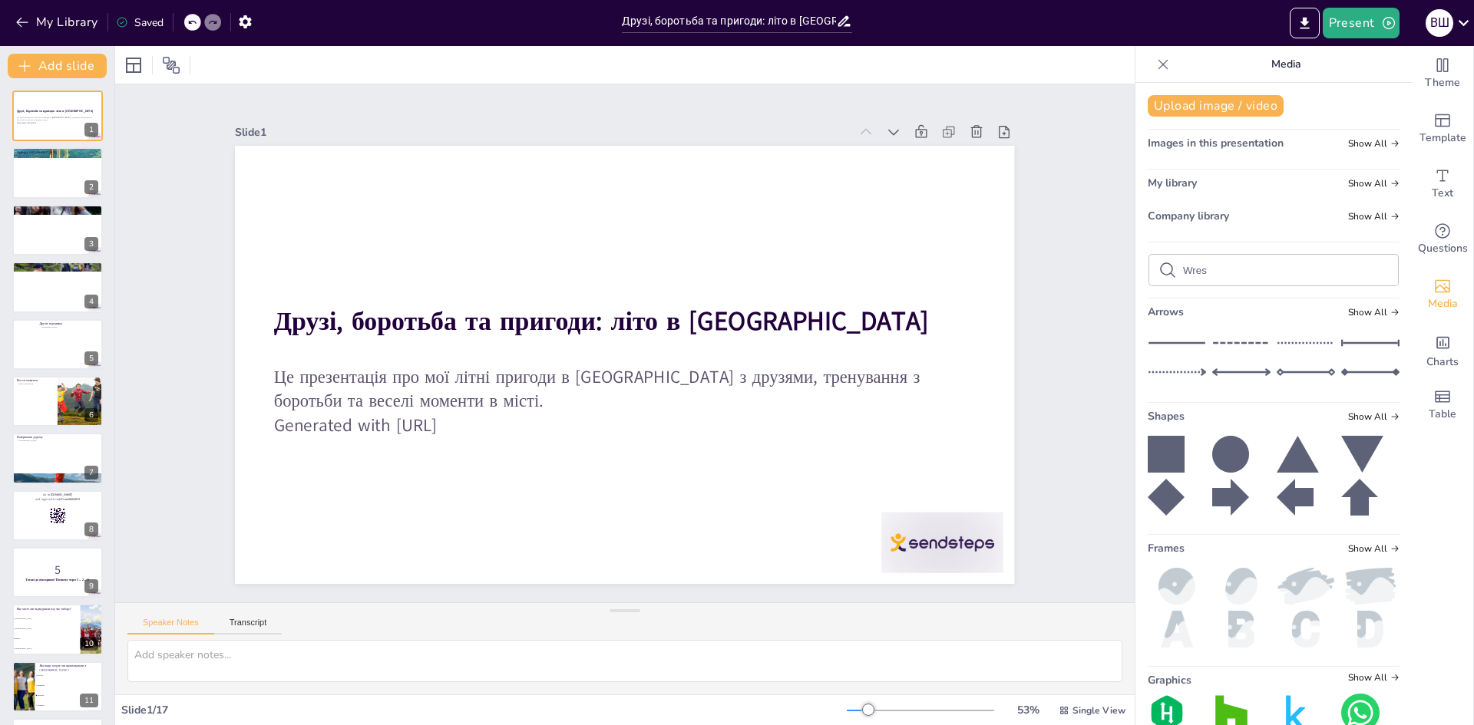
checkbox input "true"
type input "Wrestl"
checkbox input "true"
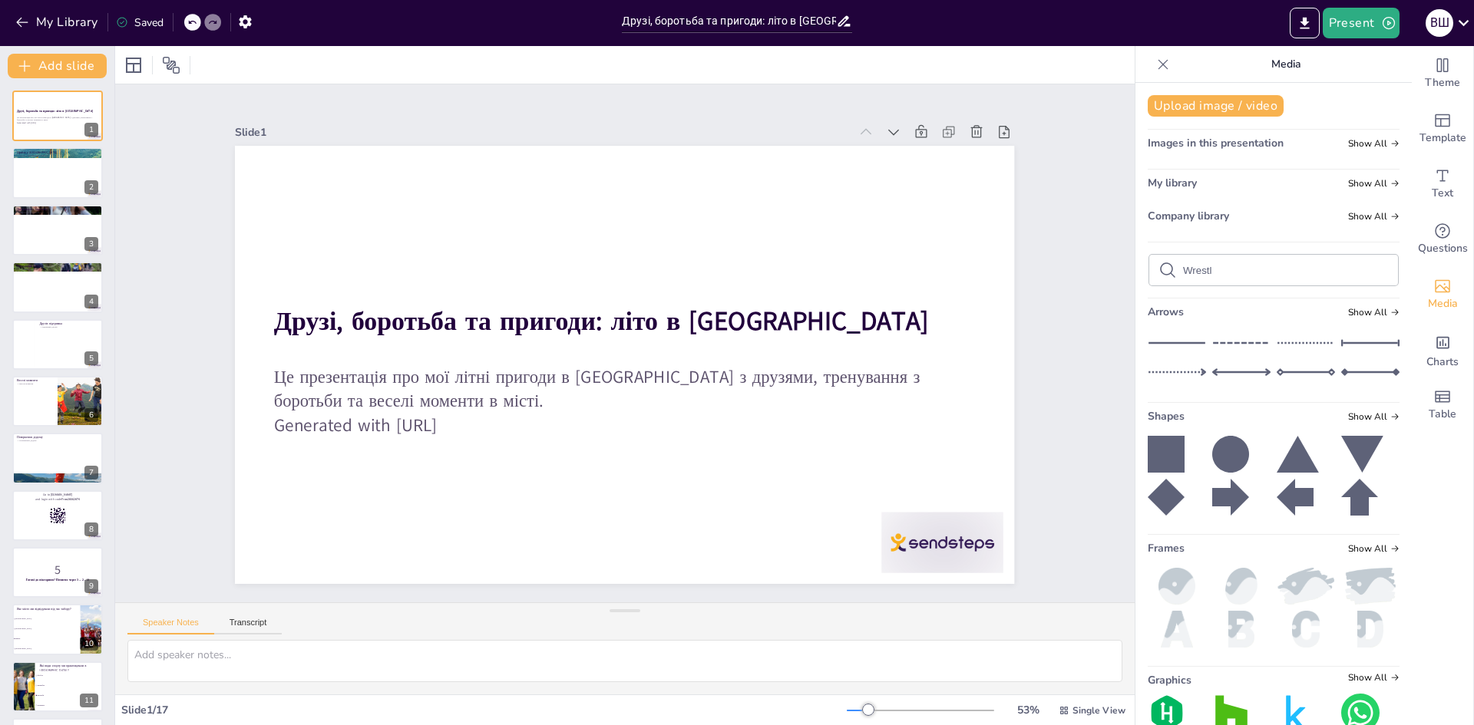
checkbox input "true"
type input "Wrestli"
checkbox input "true"
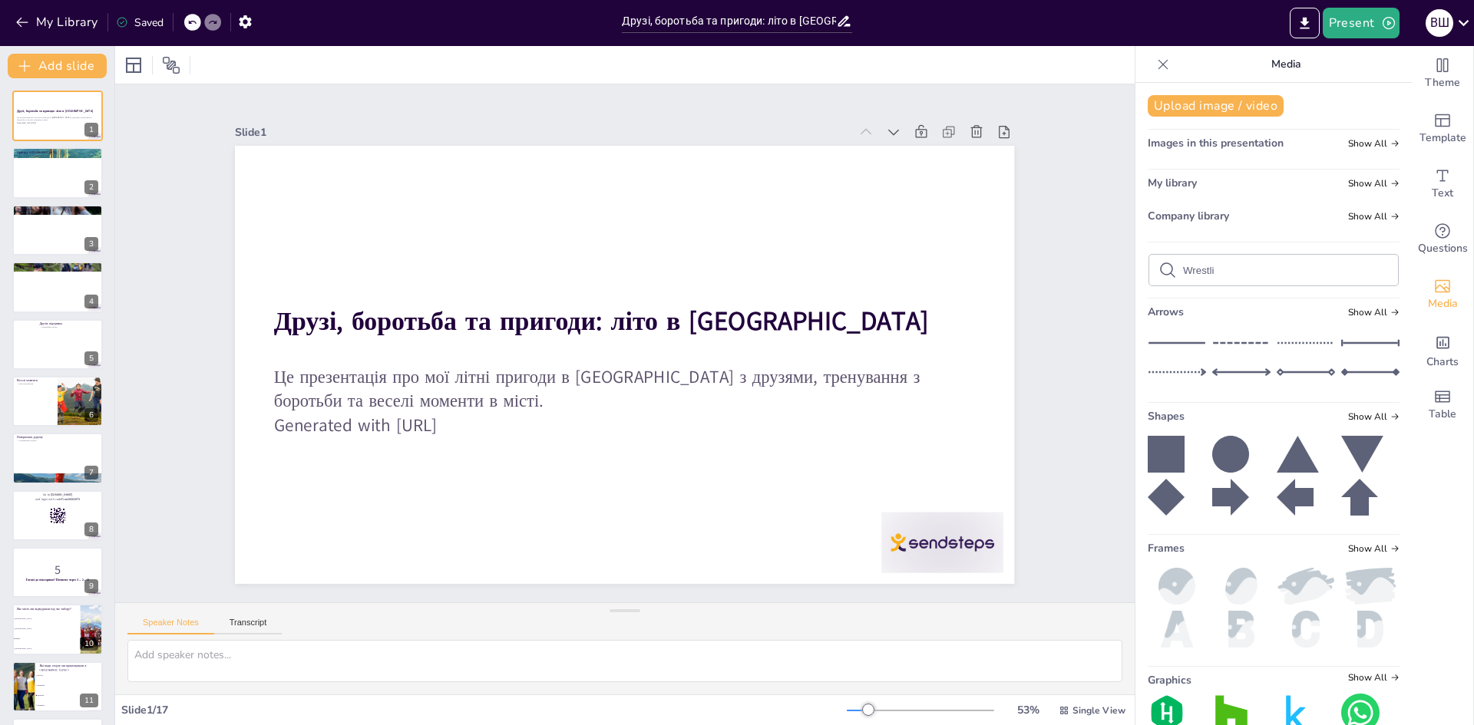
checkbox input "true"
type input "Wrestling"
checkbox input "true"
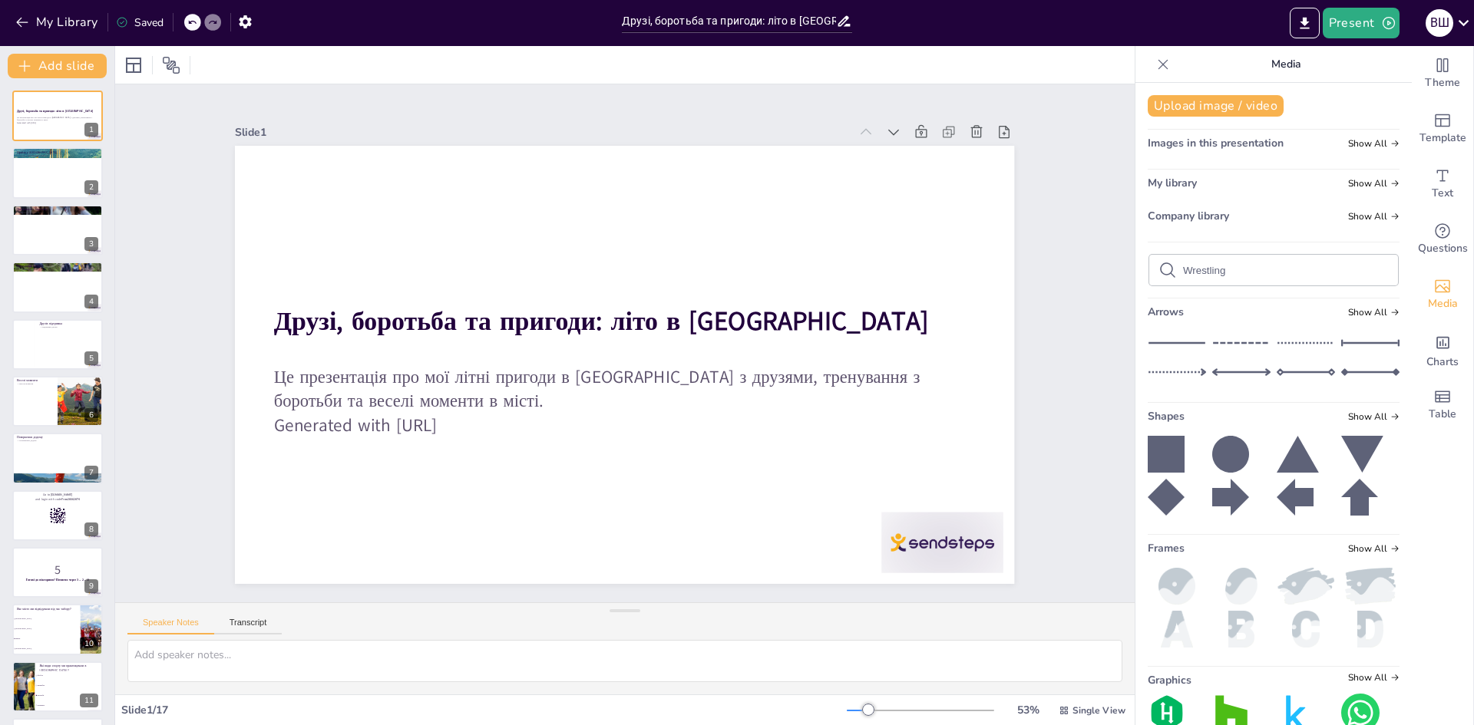
checkbox input "true"
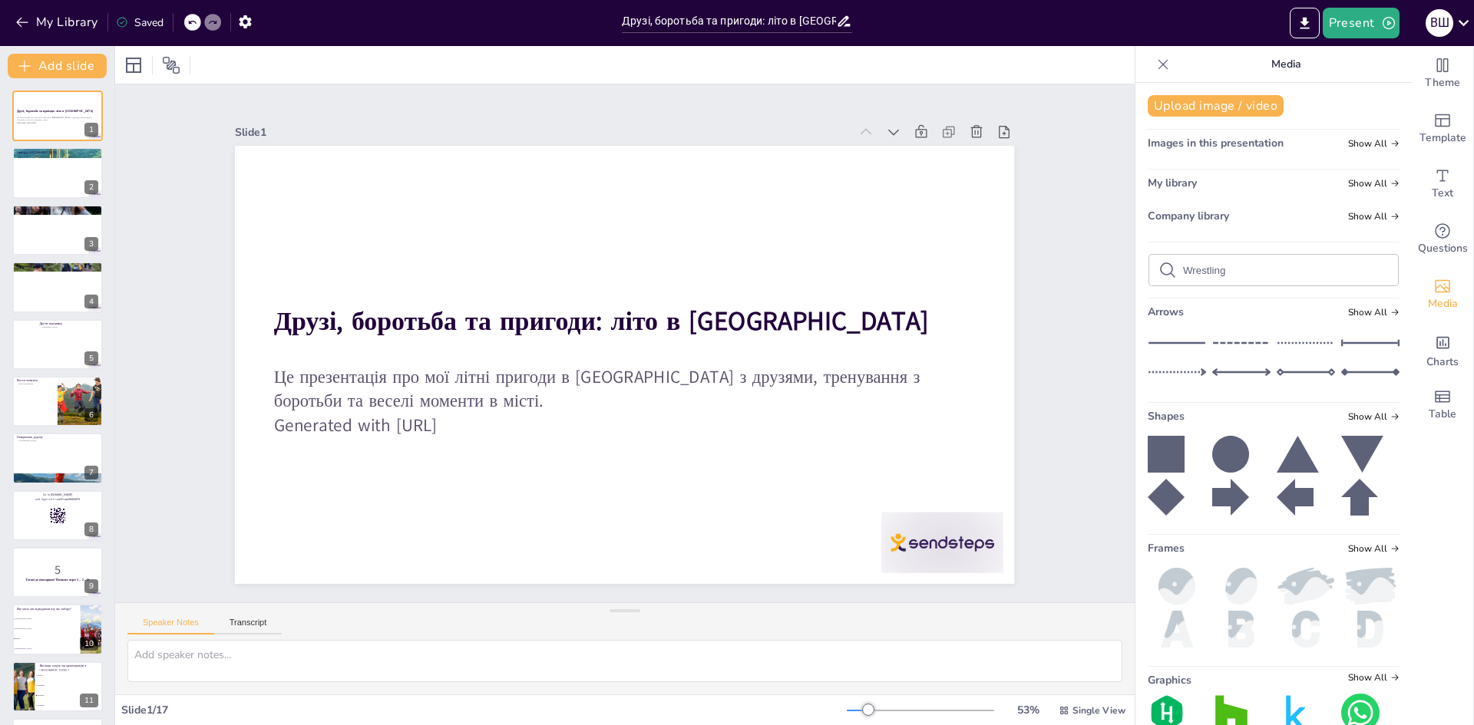
checkbox input "true"
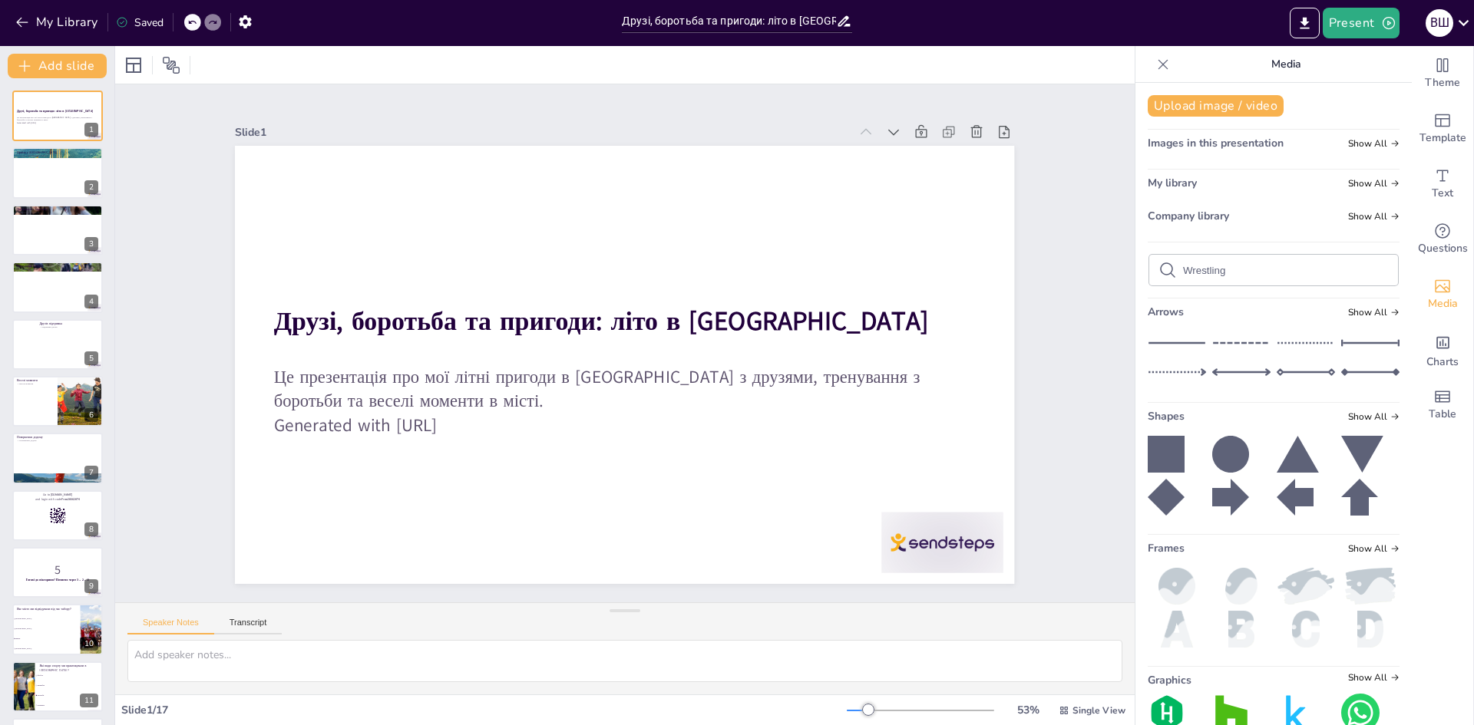
checkbox input "true"
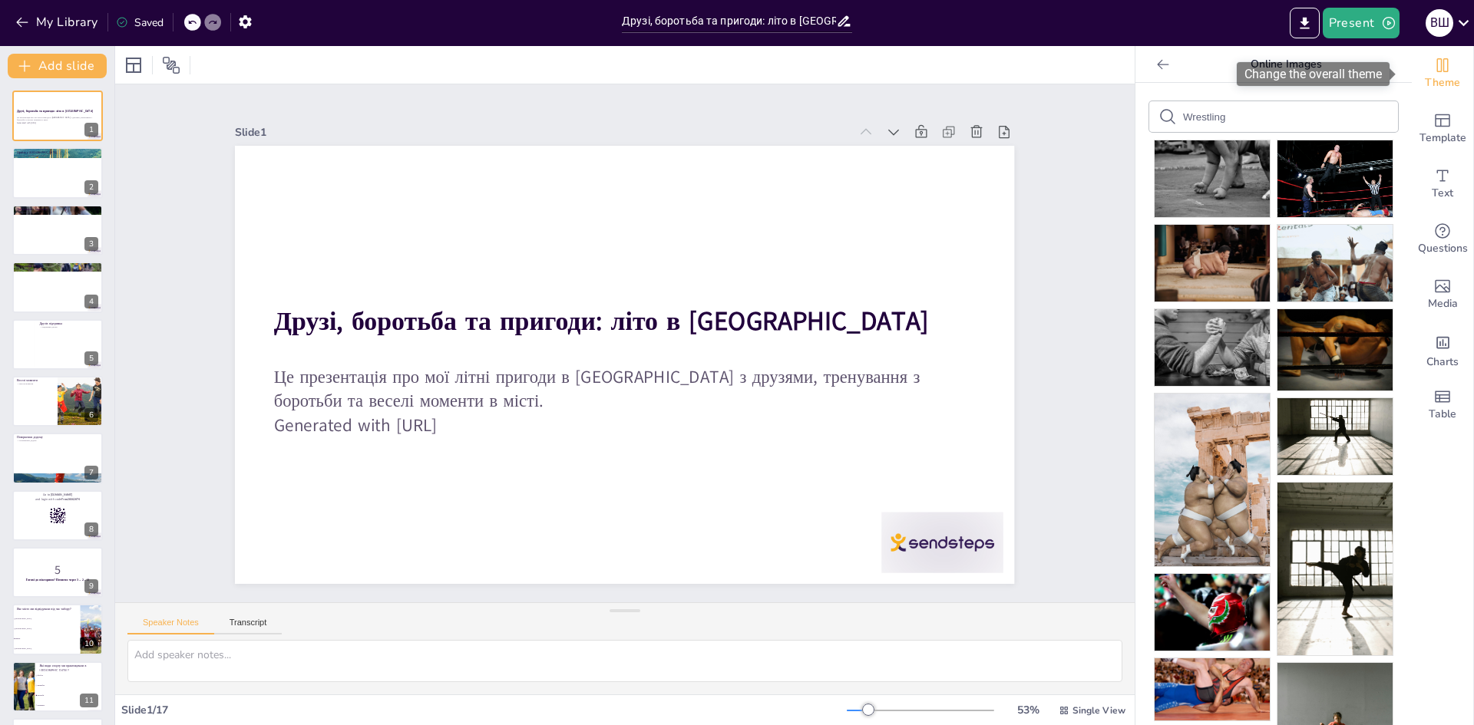
click at [1446, 59] on div "Theme" at bounding box center [1441, 73] width 61 height 55
checkbox input "true"
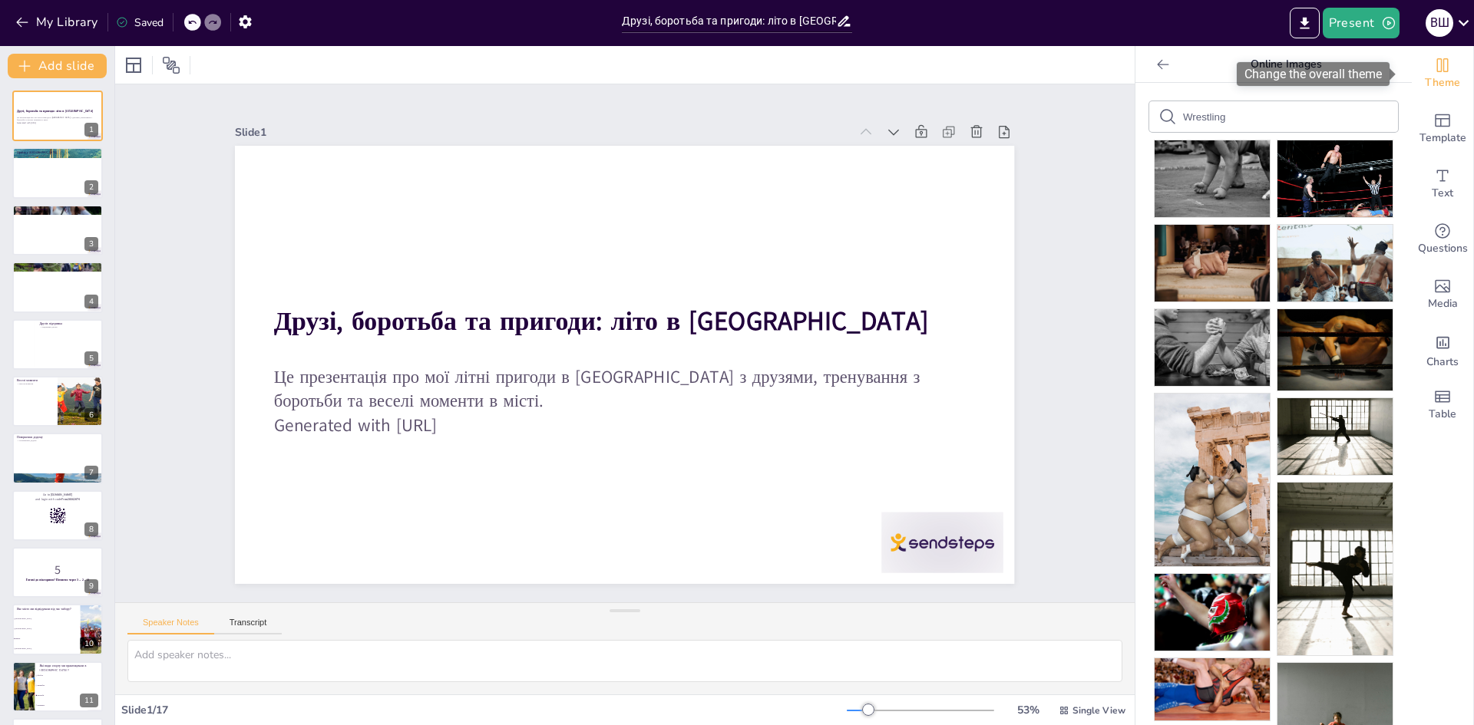
checkbox input "true"
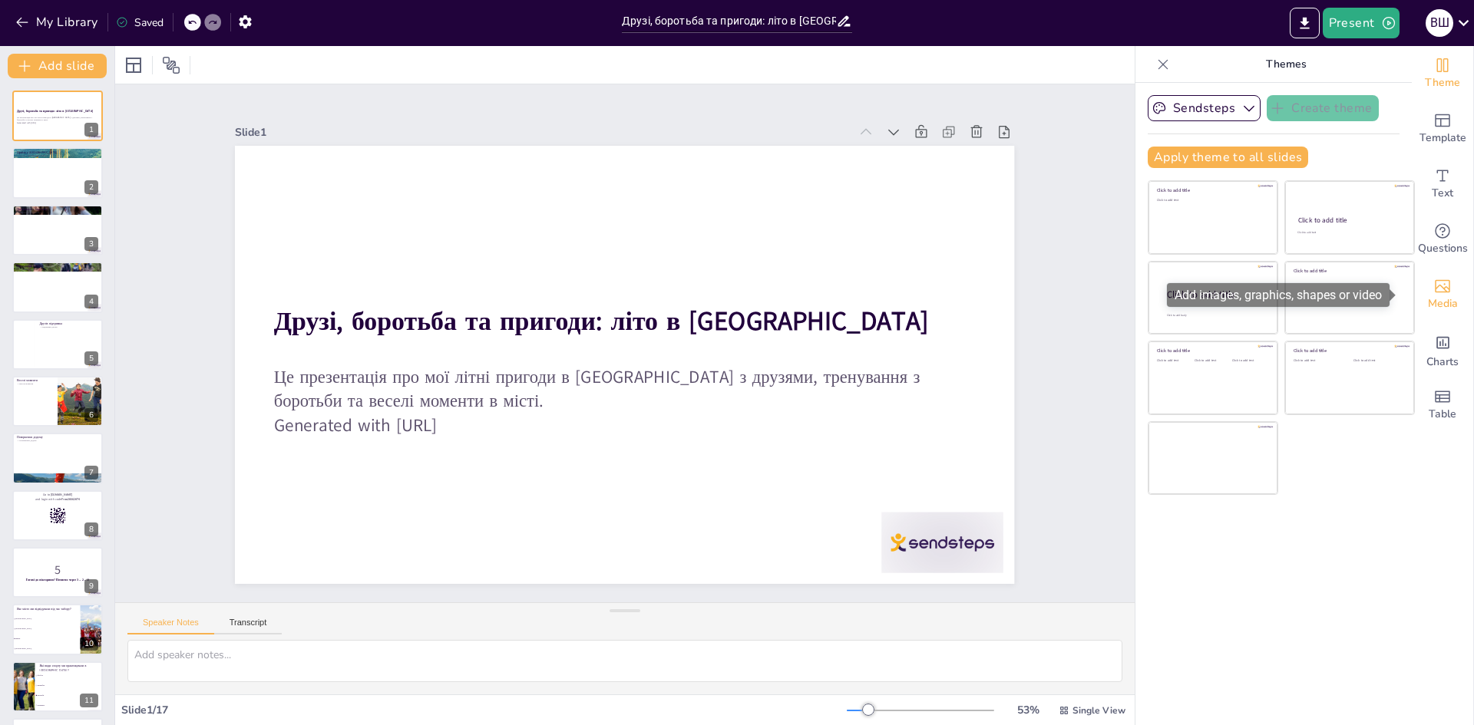
click at [1436, 304] on span "Media" at bounding box center [1443, 303] width 30 height 17
checkbox input "true"
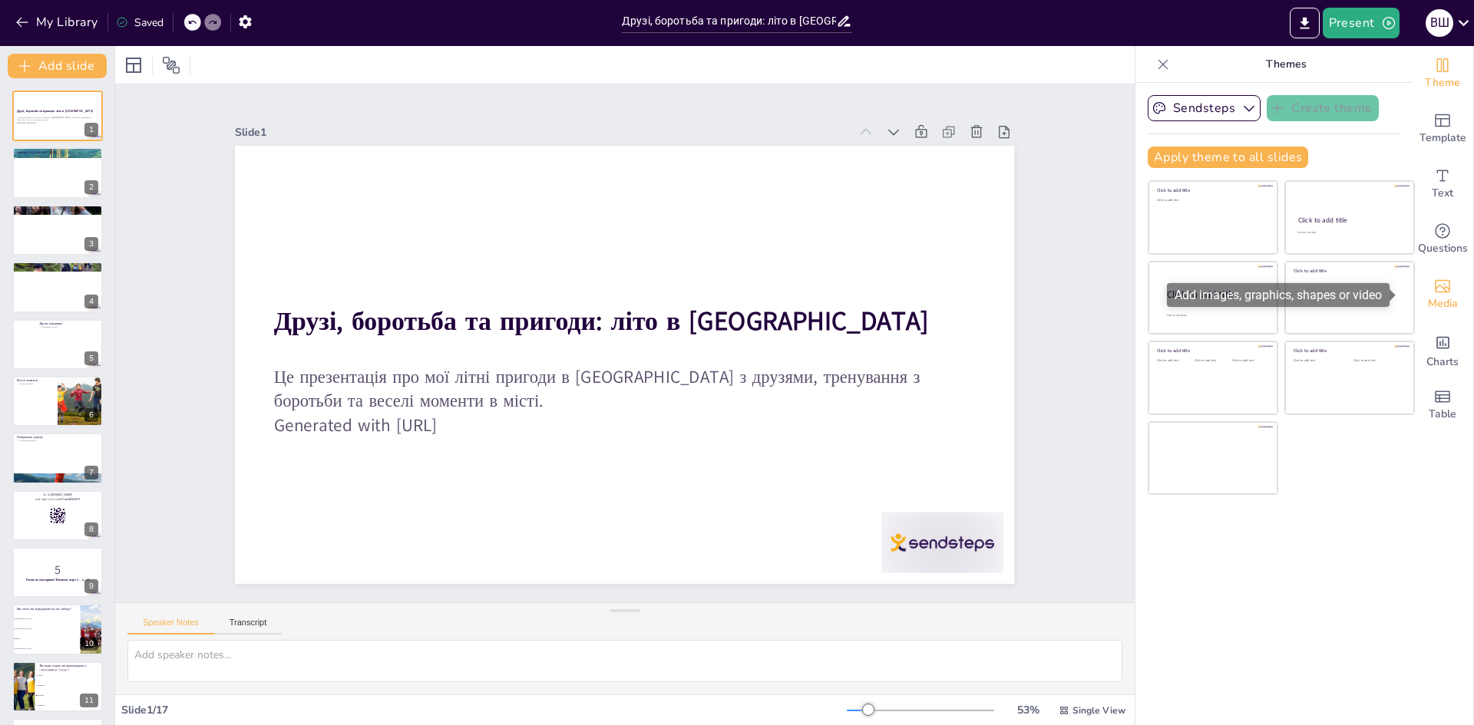
checkbox input "true"
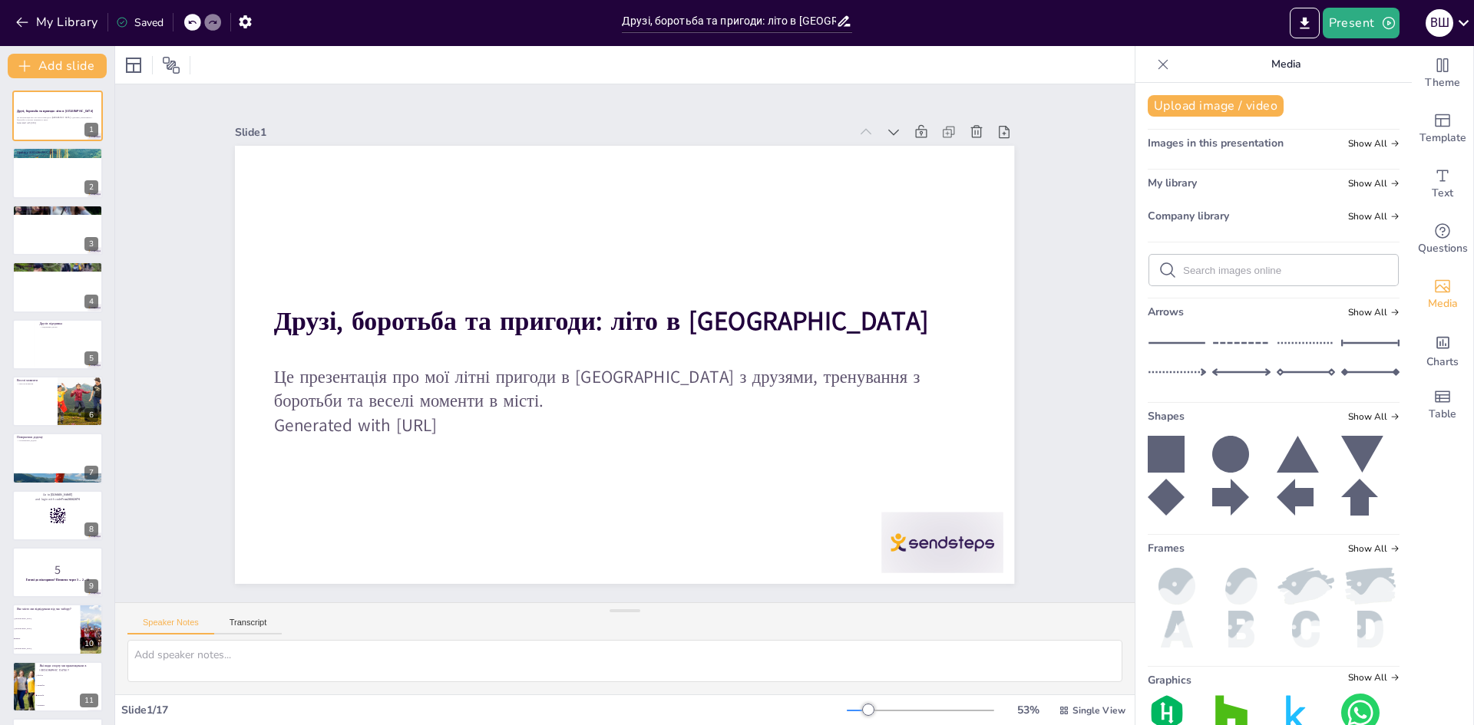
click at [1289, 266] on input "text" at bounding box center [1286, 271] width 206 height 12
checkbox input "true"
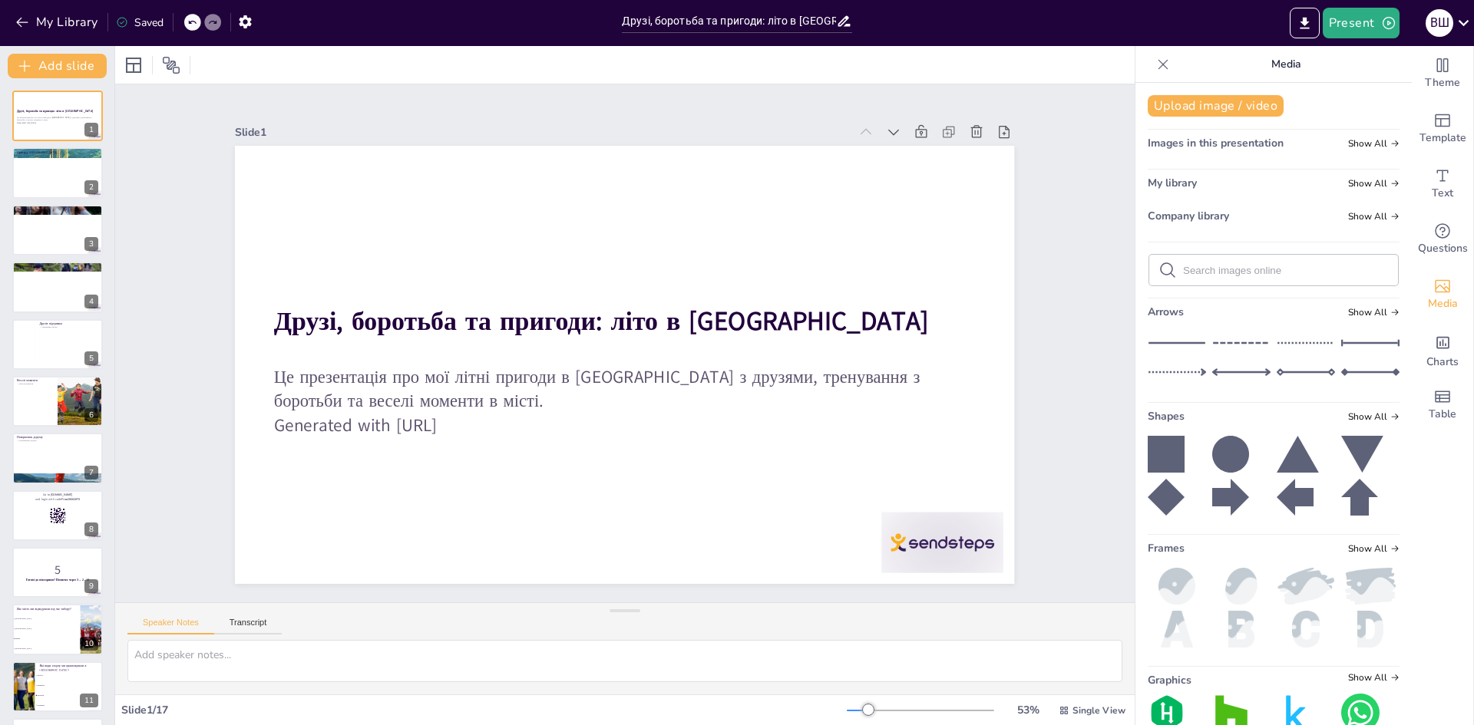
checkbox input "true"
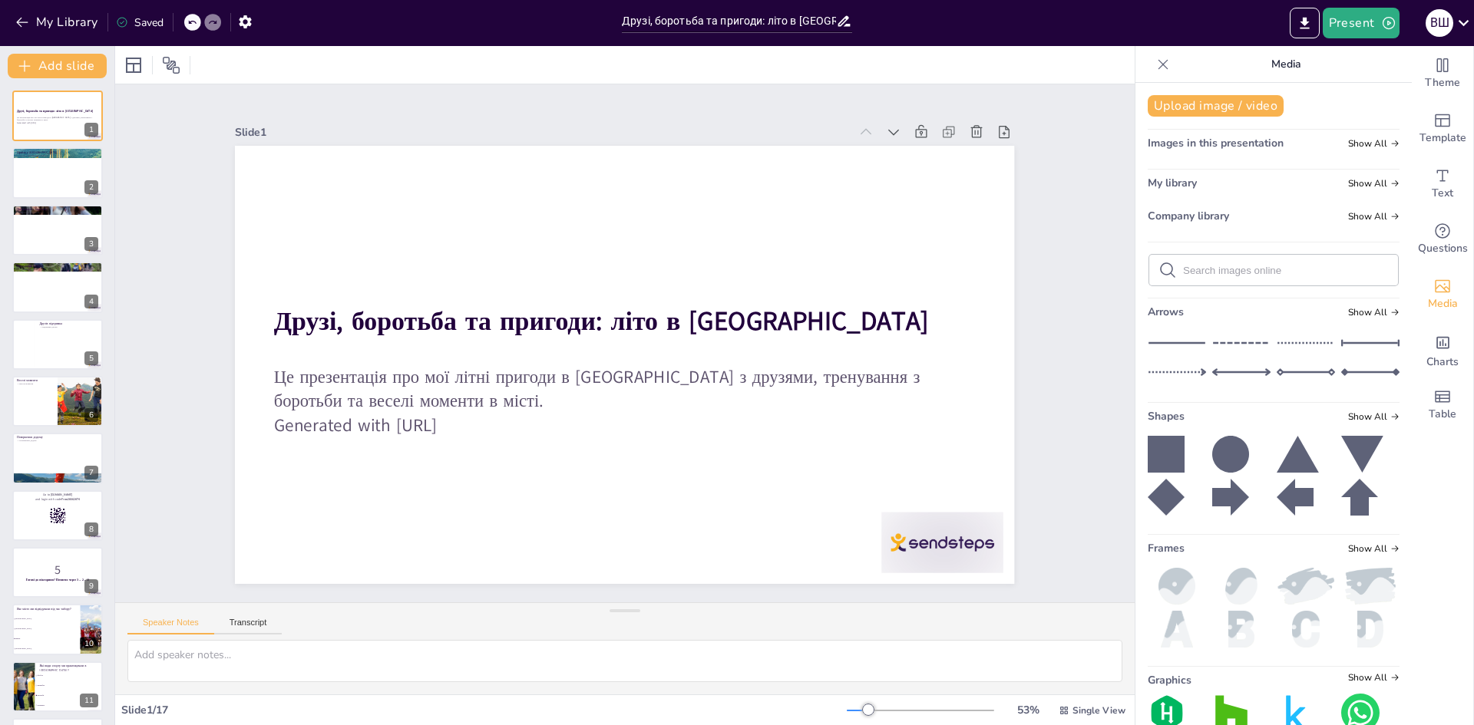
checkbox input "true"
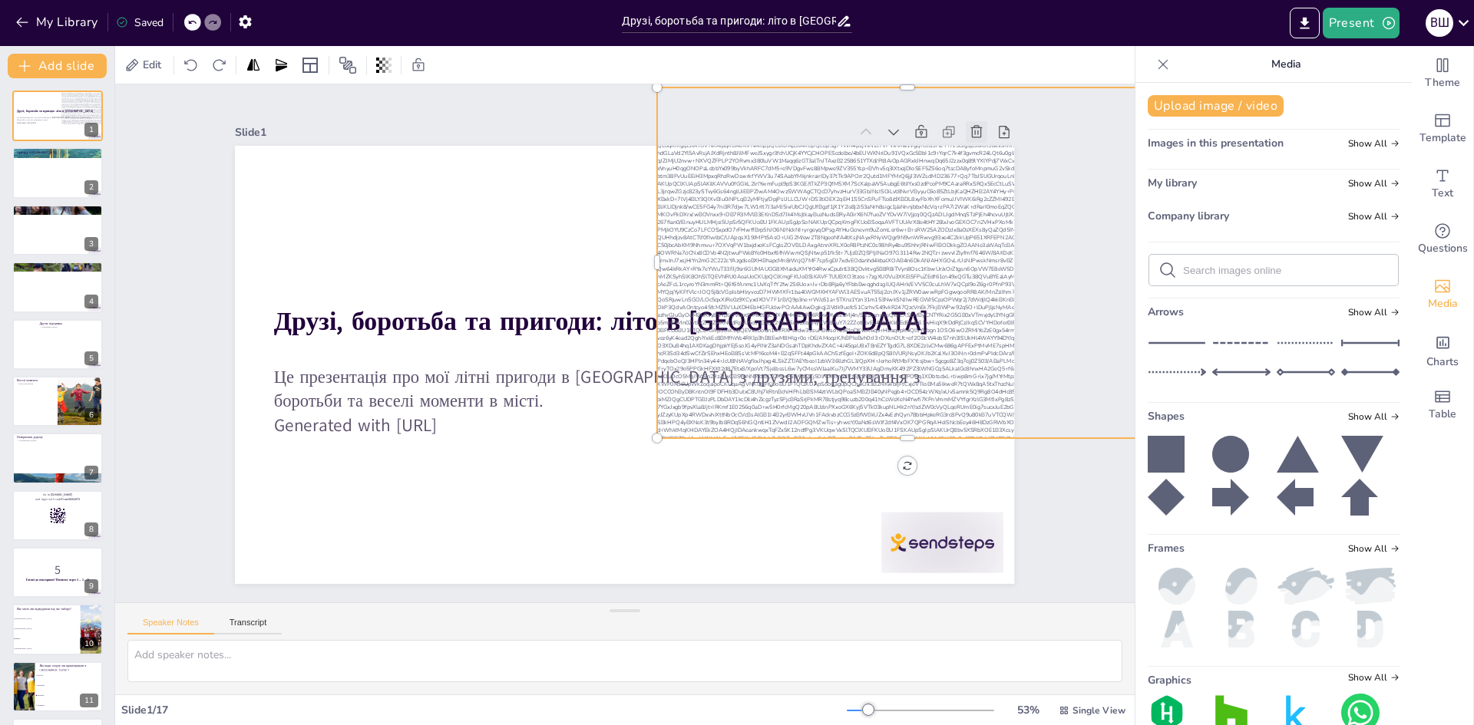
click at [970, 132] on icon at bounding box center [976, 131] width 12 height 12
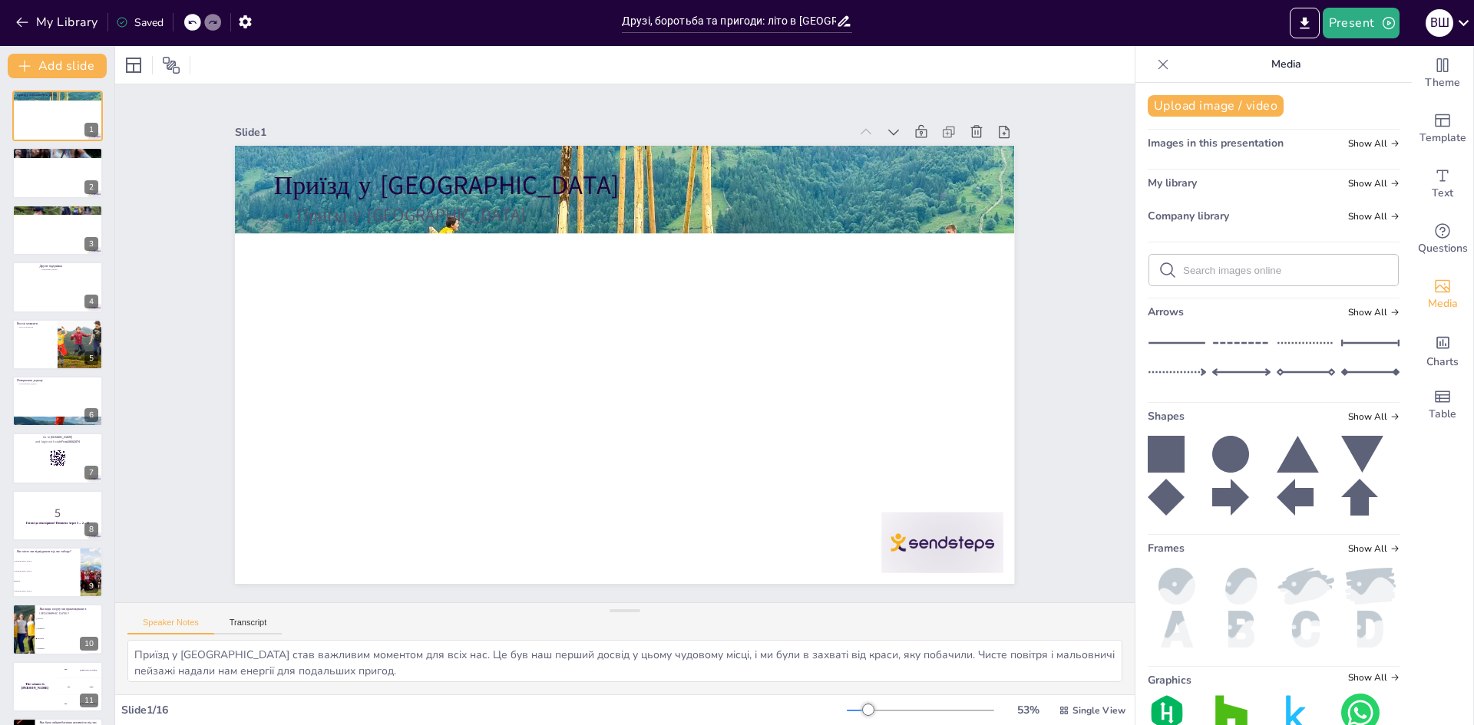
click at [188, 28] on div at bounding box center [192, 22] width 17 height 17
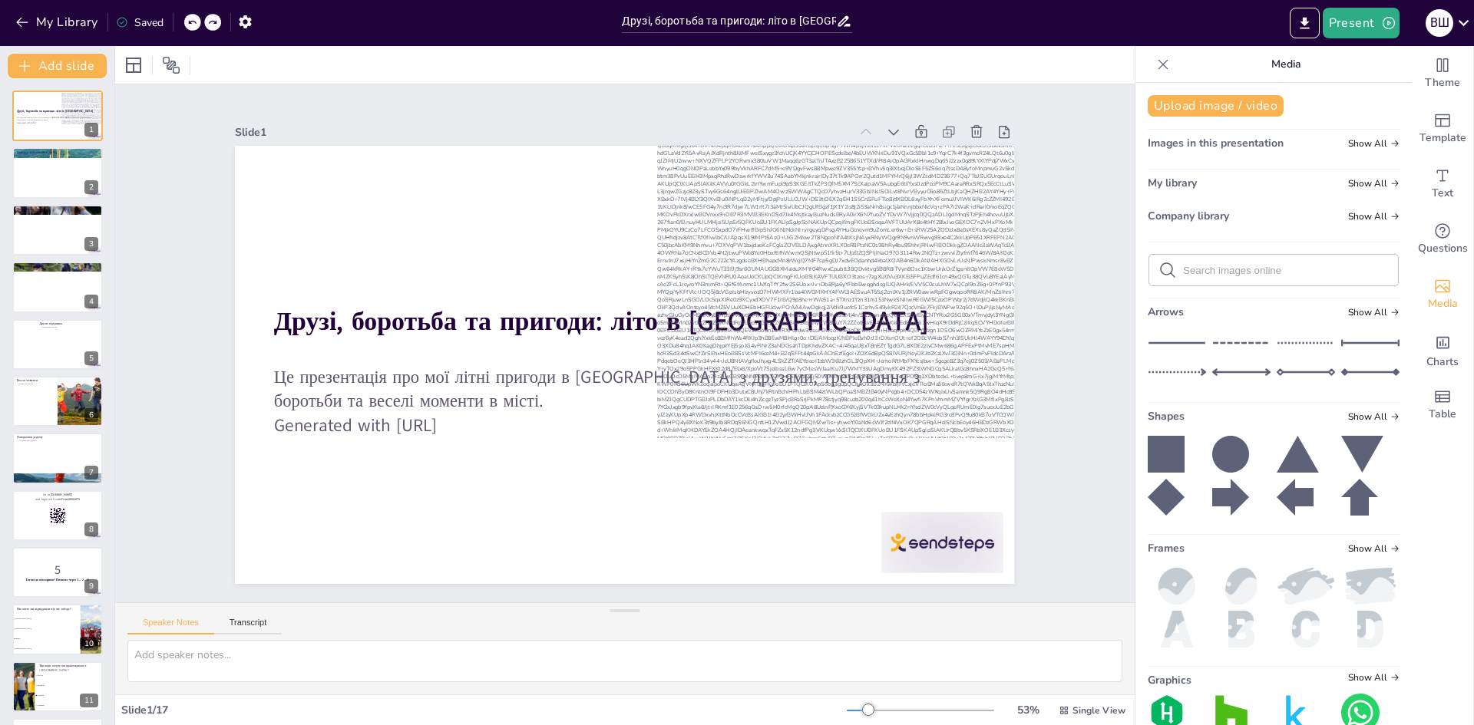
click at [191, 28] on div at bounding box center [192, 22] width 17 height 17
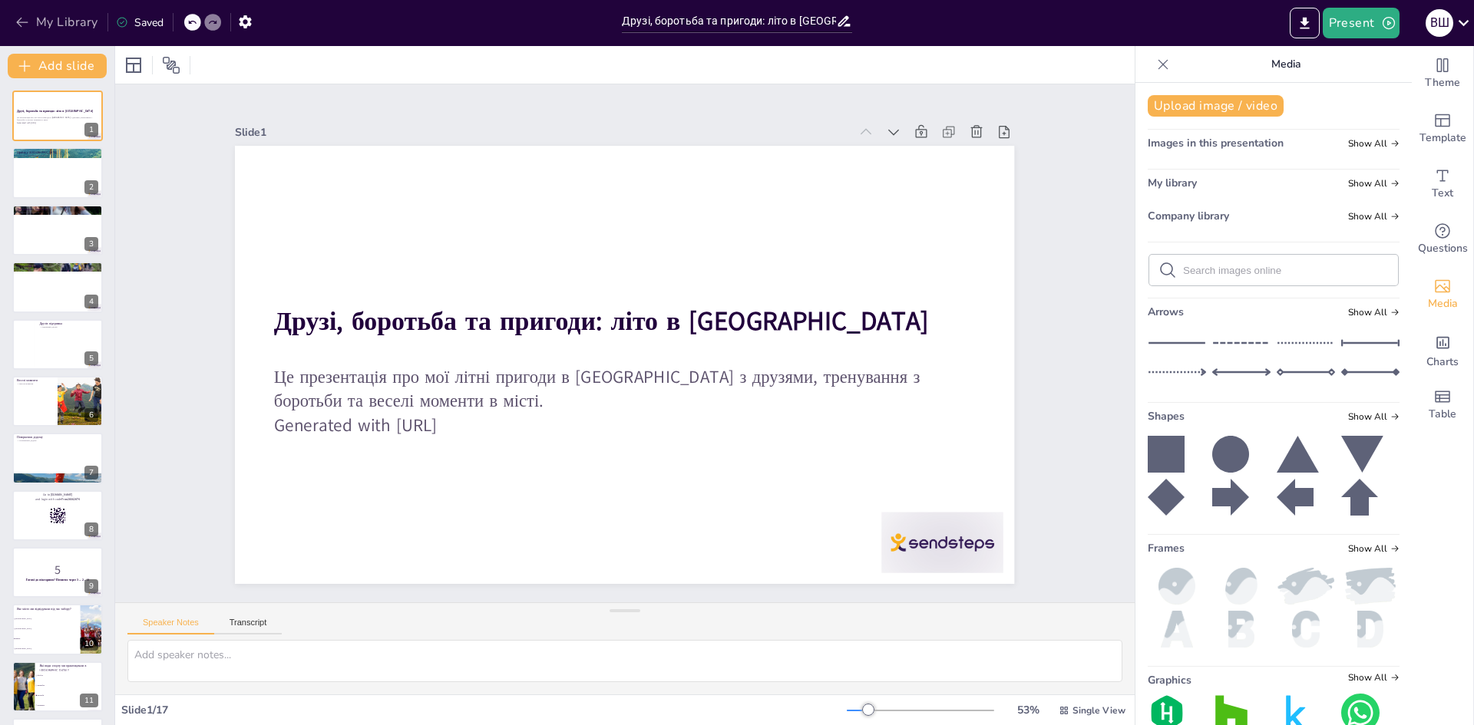
click at [25, 23] on icon "button" at bounding box center [22, 22] width 15 height 15
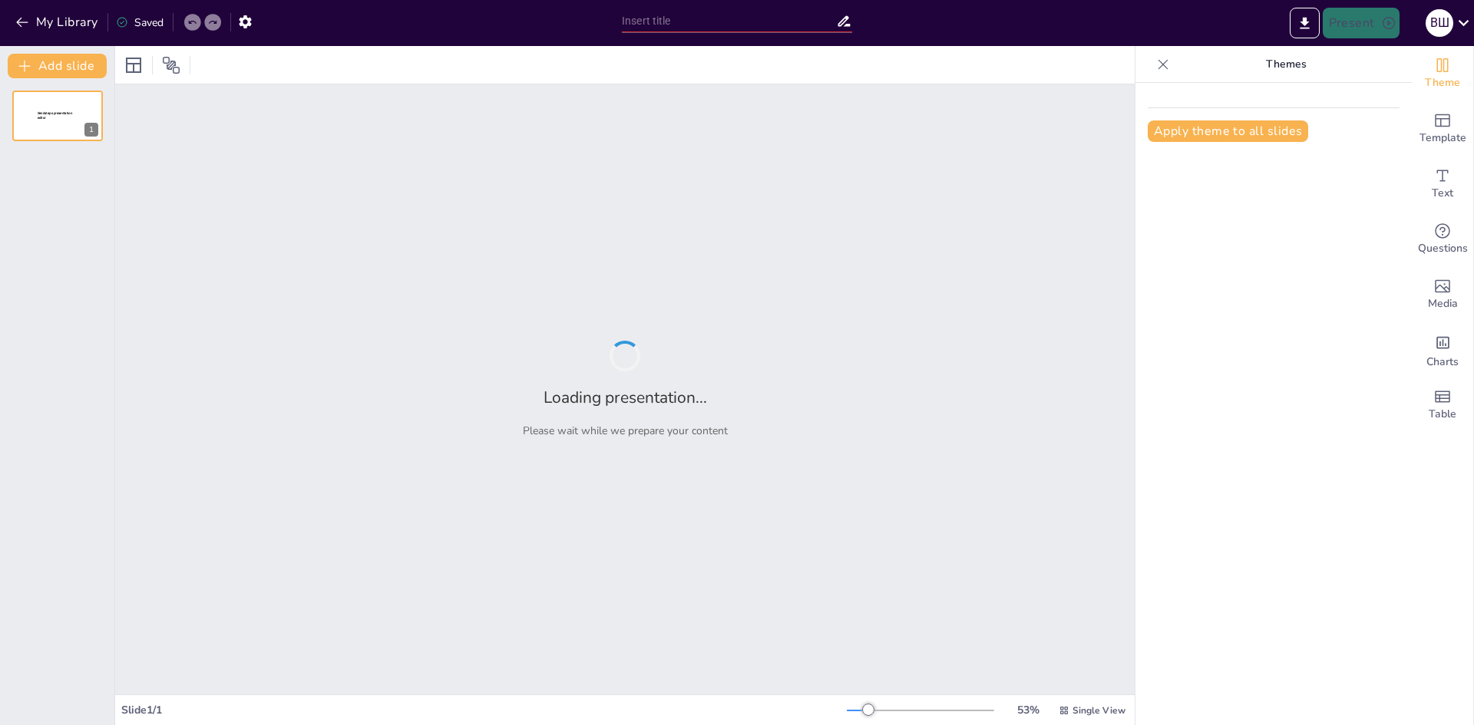
type input "Друзі, боротьба та пригоди: літо в [GEOGRAPHIC_DATA]"
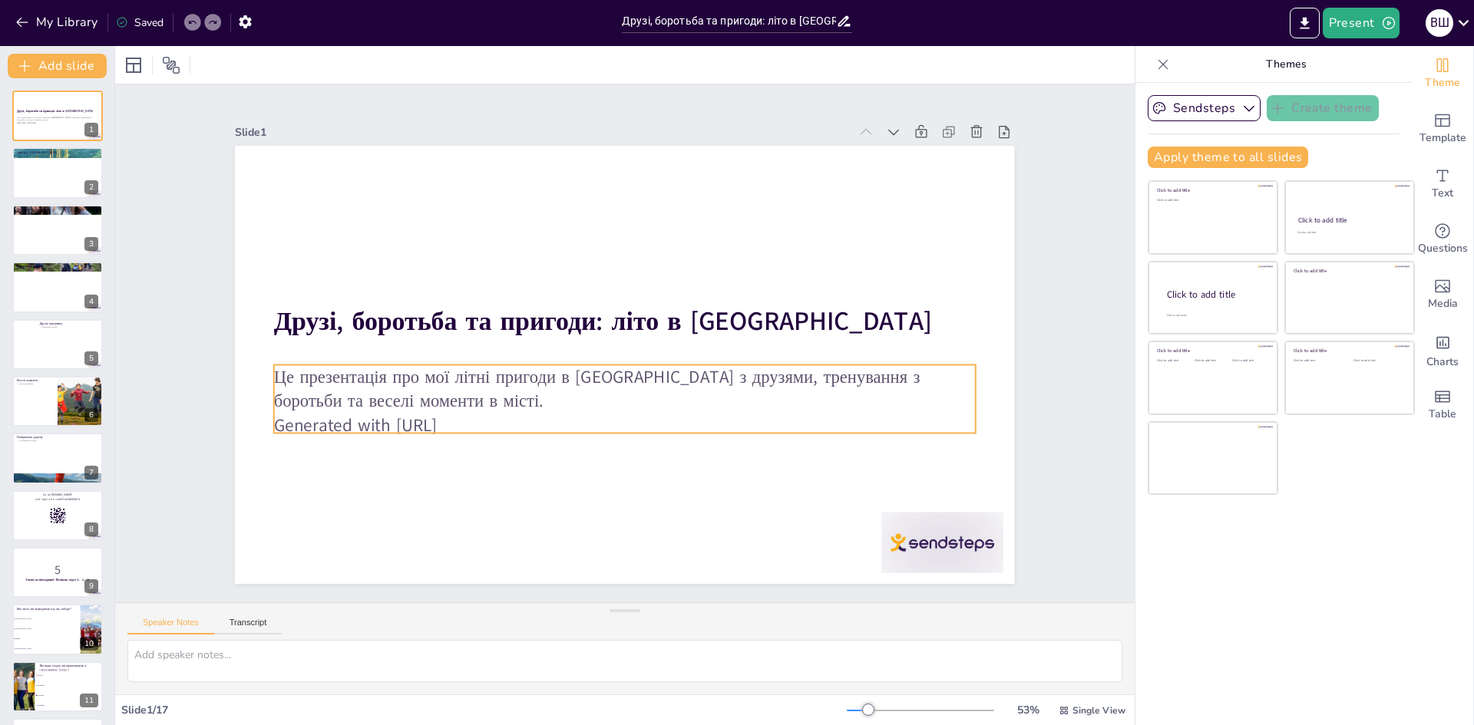
checkbox input "true"
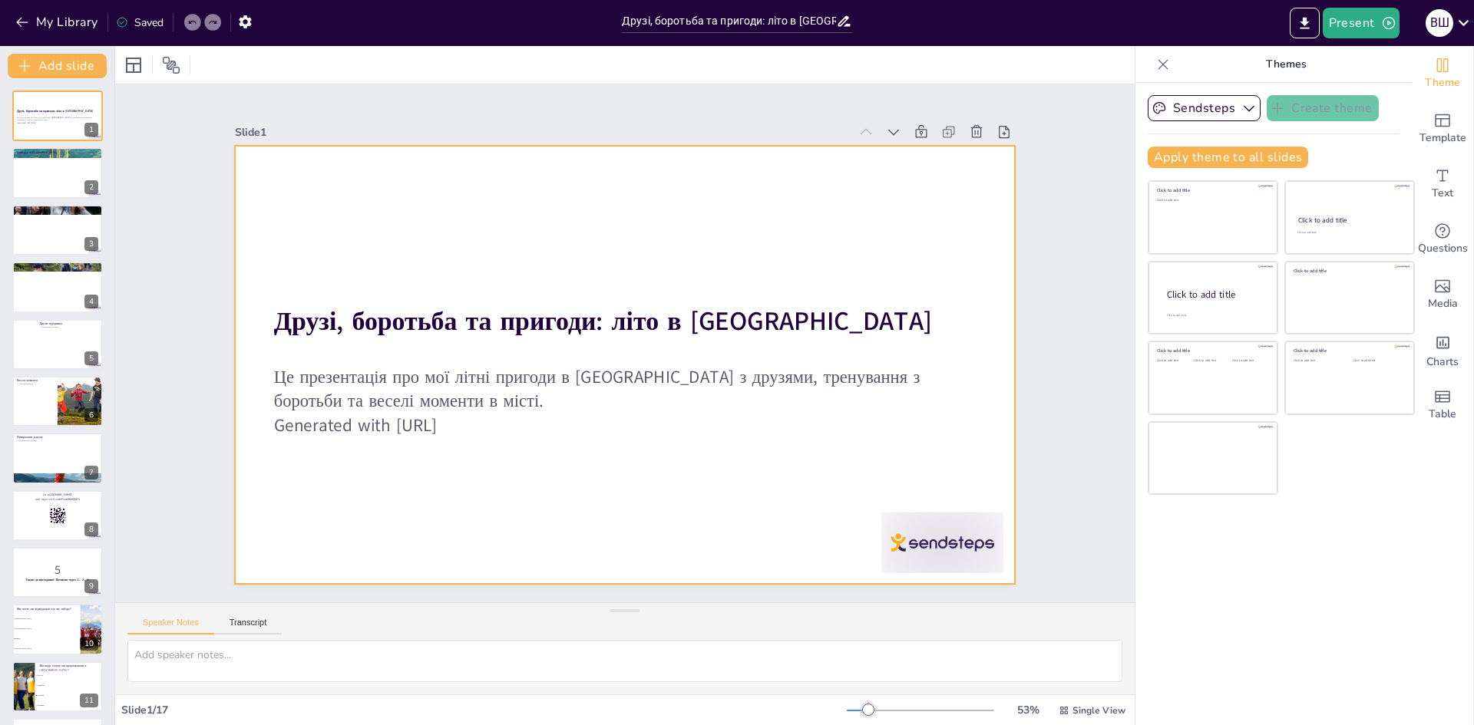
checkbox input "true"
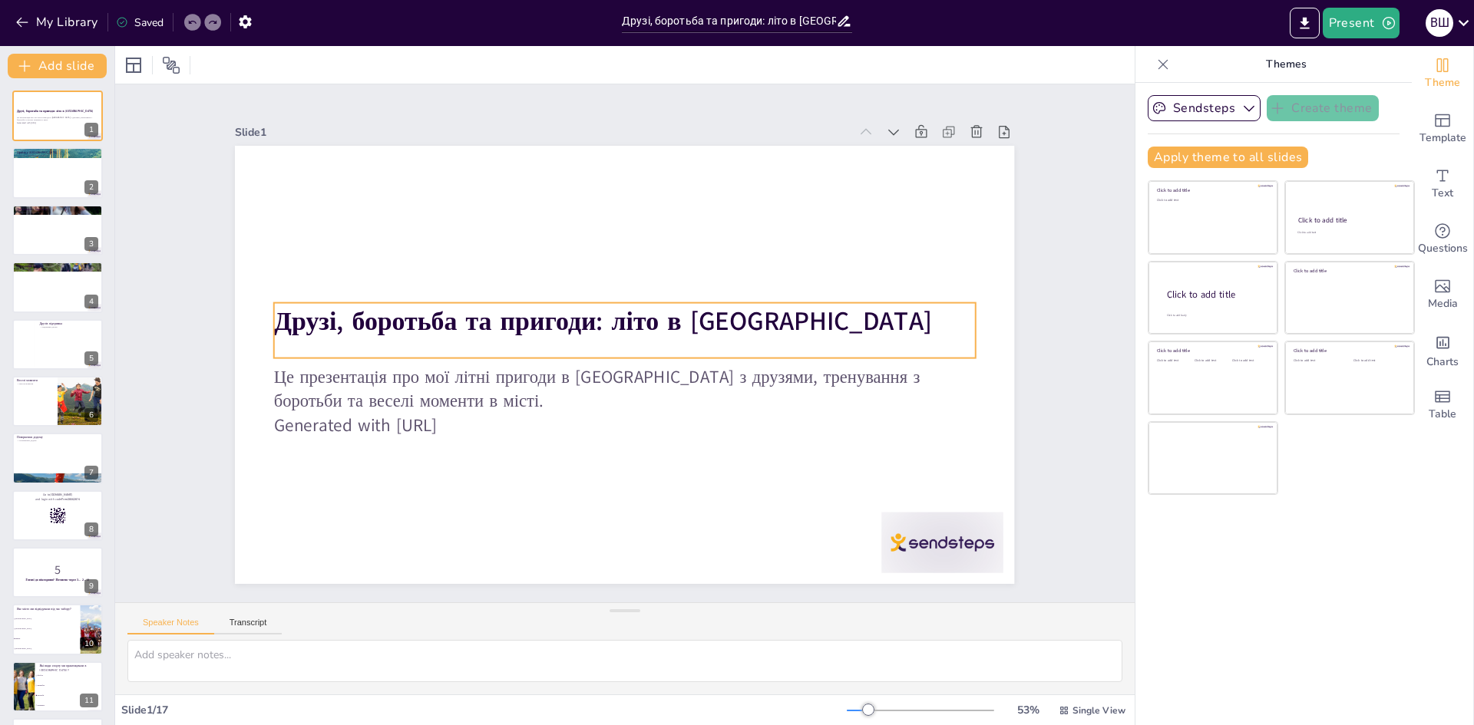
checkbox input "true"
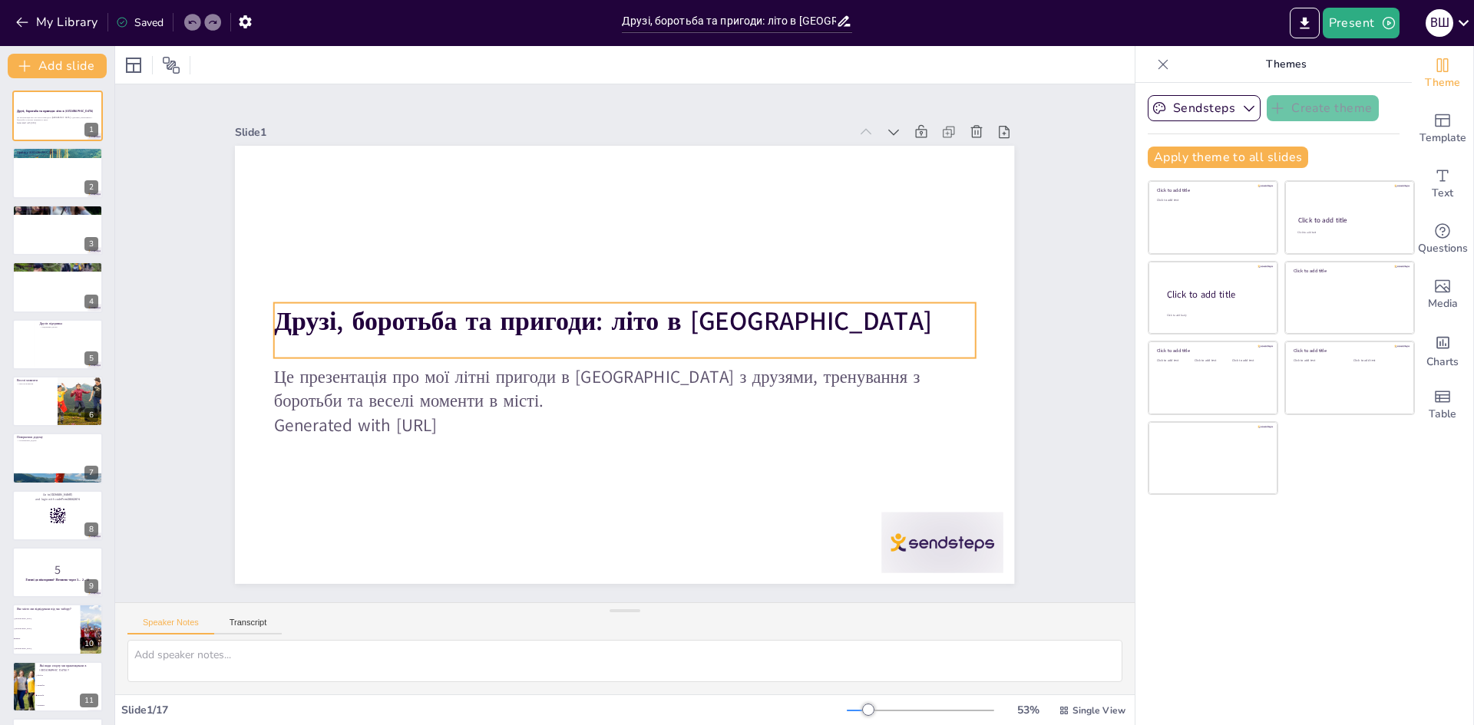
checkbox input "true"
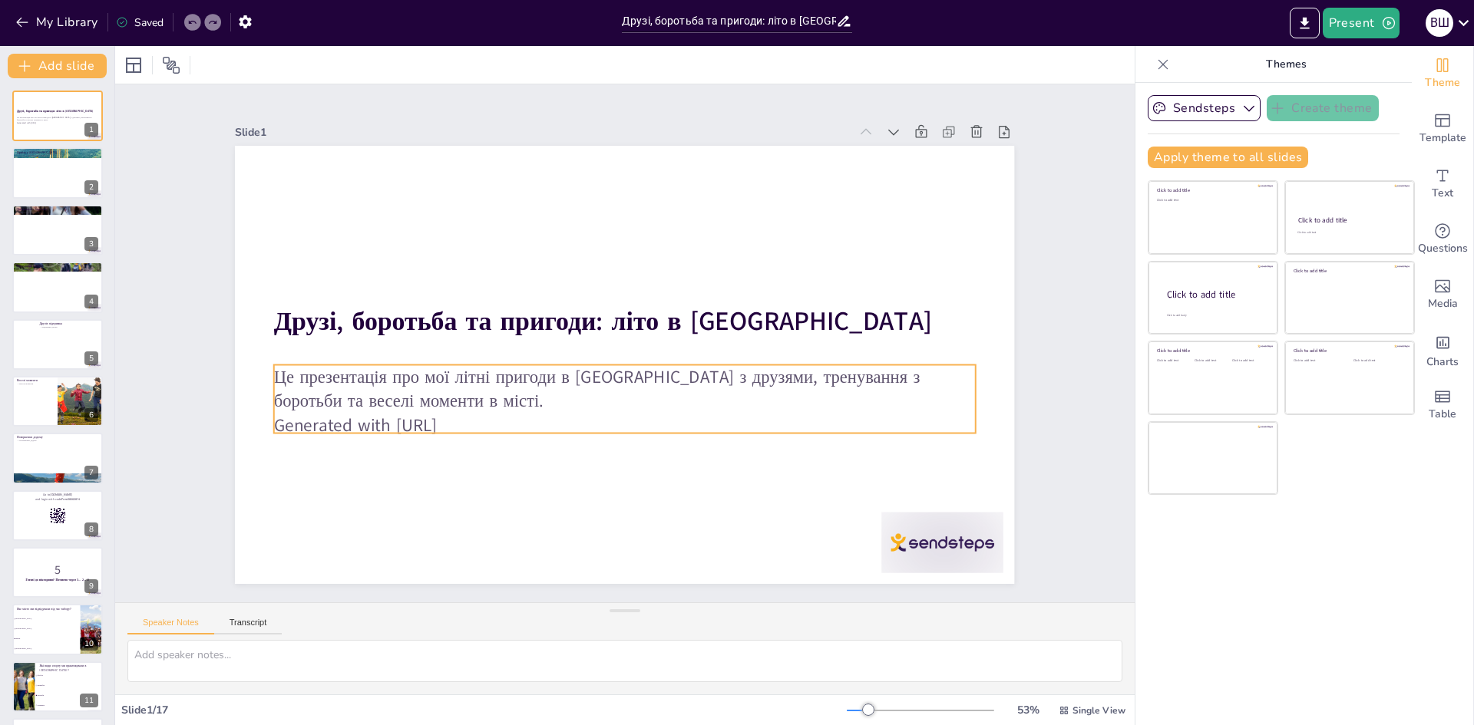
checkbox input "true"
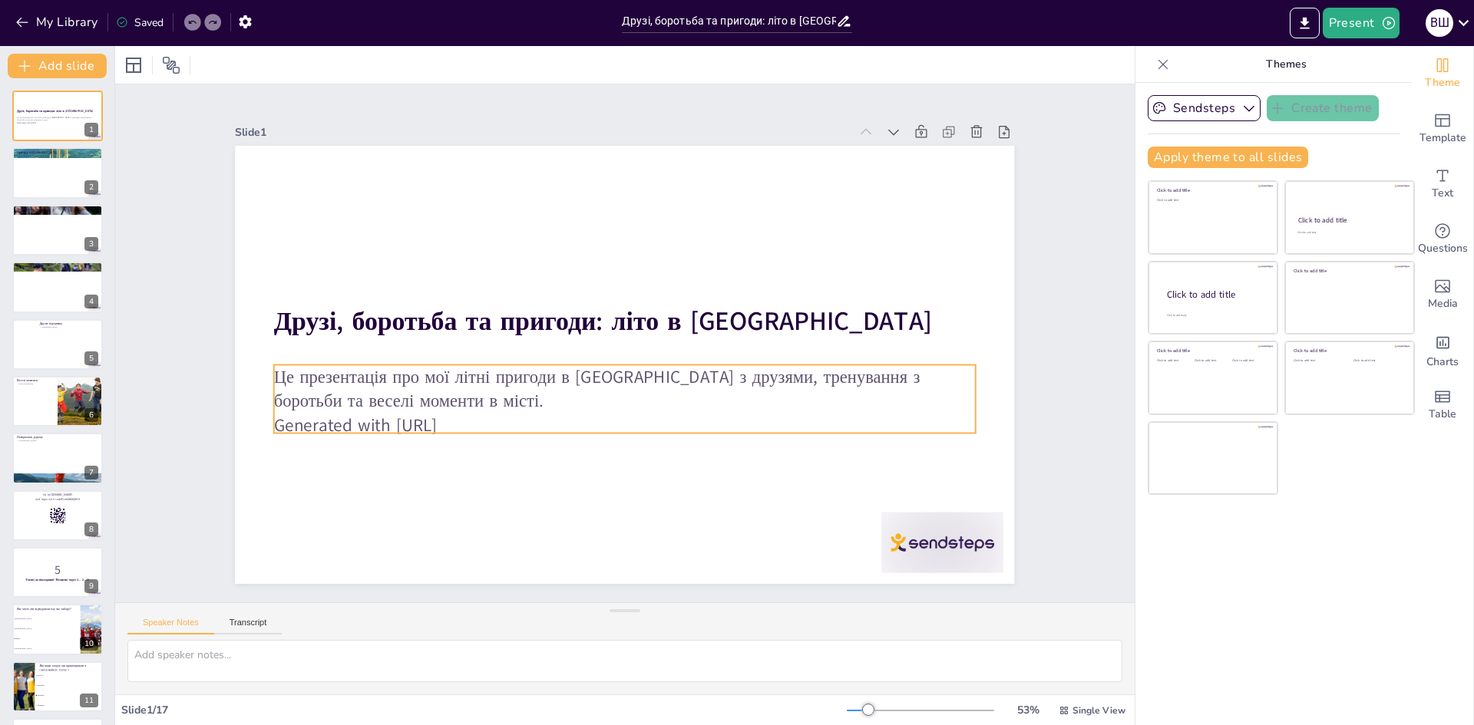
checkbox input "true"
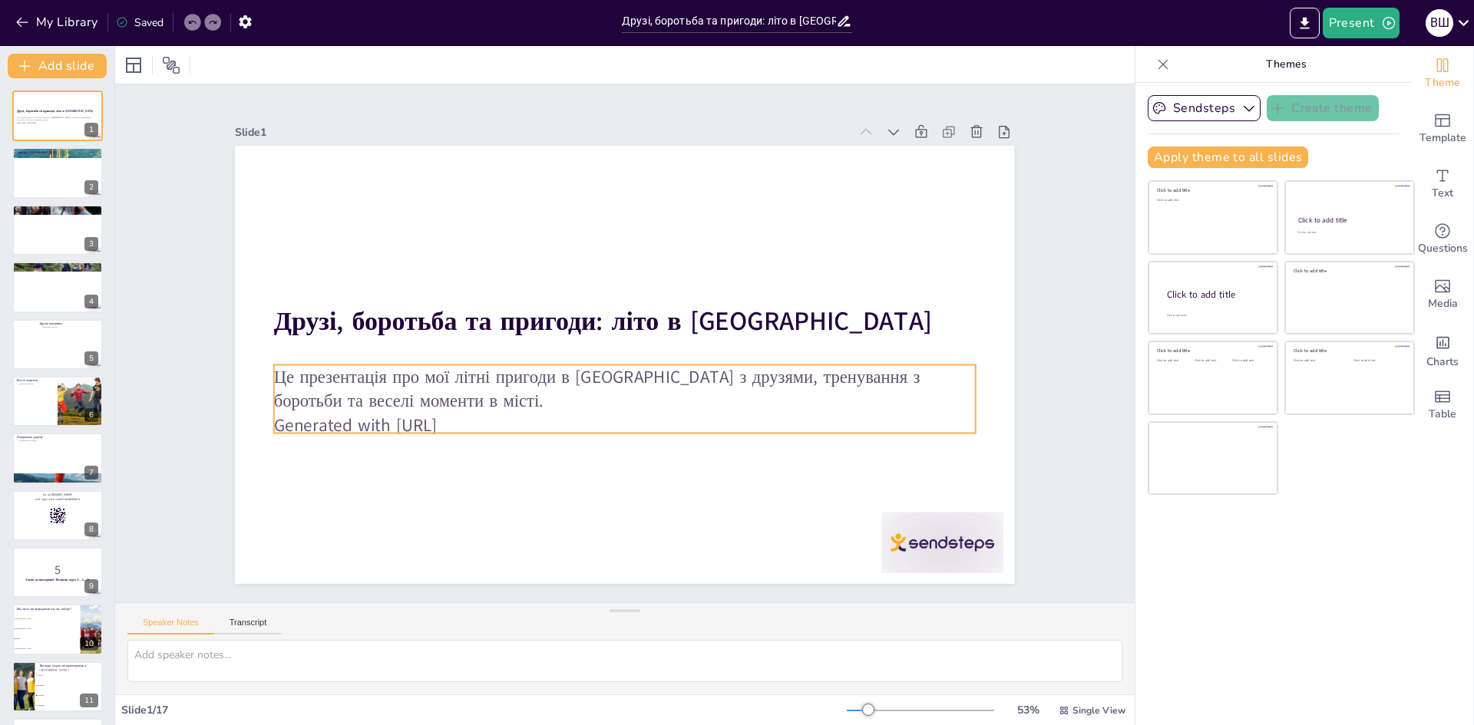
checkbox input "true"
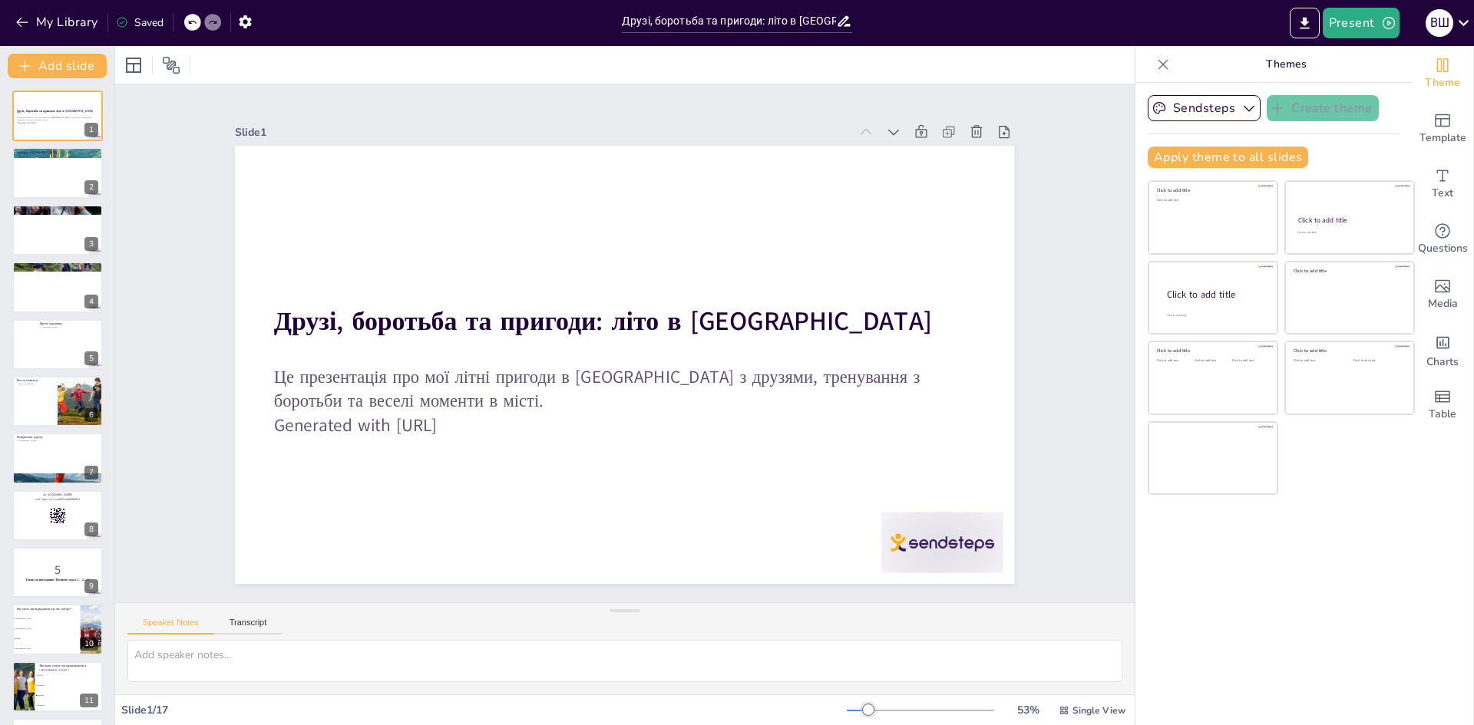
checkbox input "true"
